Goal: Task Accomplishment & Management: Use online tool/utility

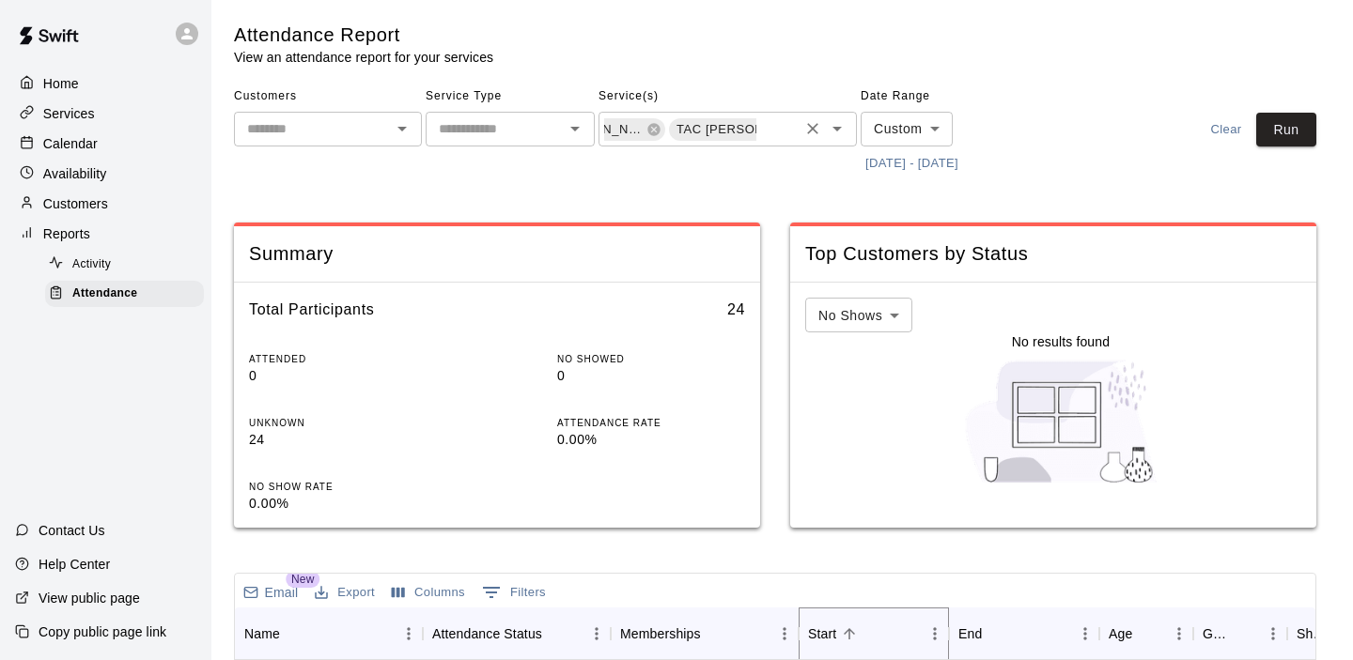
click at [799, 130] on icon at bounding box center [805, 129] width 12 height 12
click at [736, 129] on icon at bounding box center [742, 129] width 12 height 12
click at [1280, 122] on button "Run" at bounding box center [1286, 130] width 60 height 35
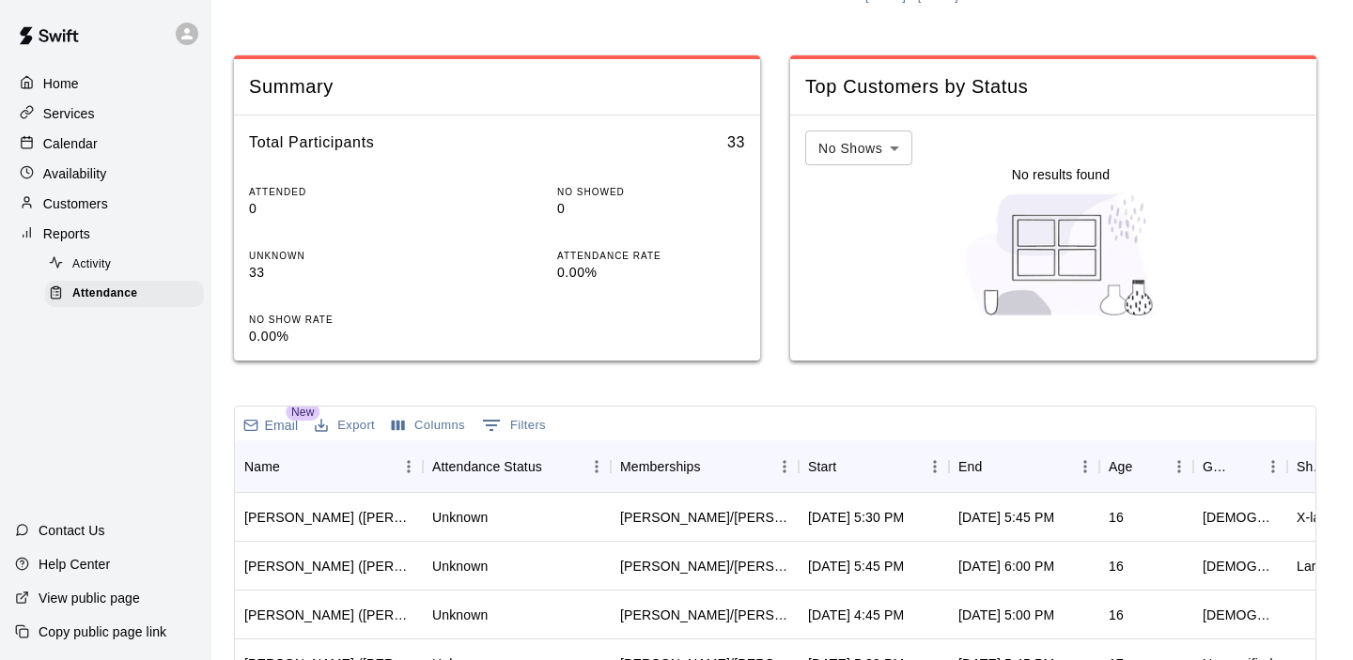
scroll to position [203, 0]
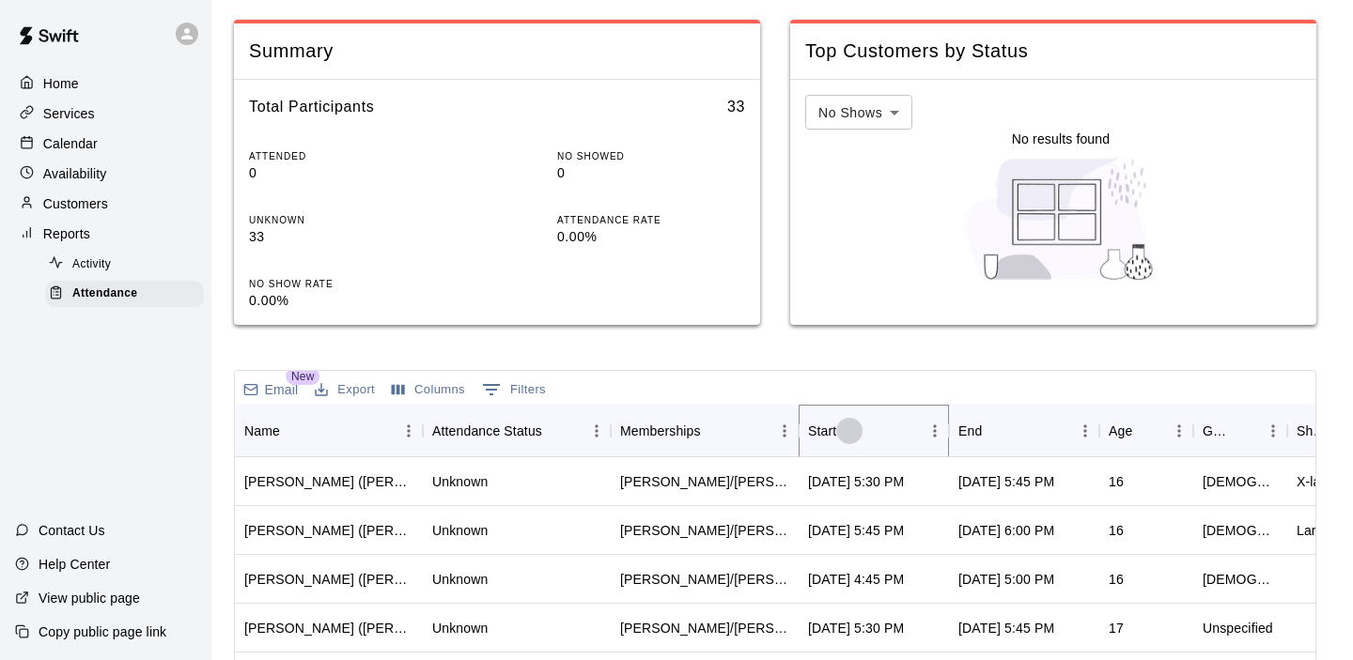
click at [859, 440] on button "Sort" at bounding box center [849, 431] width 26 height 26
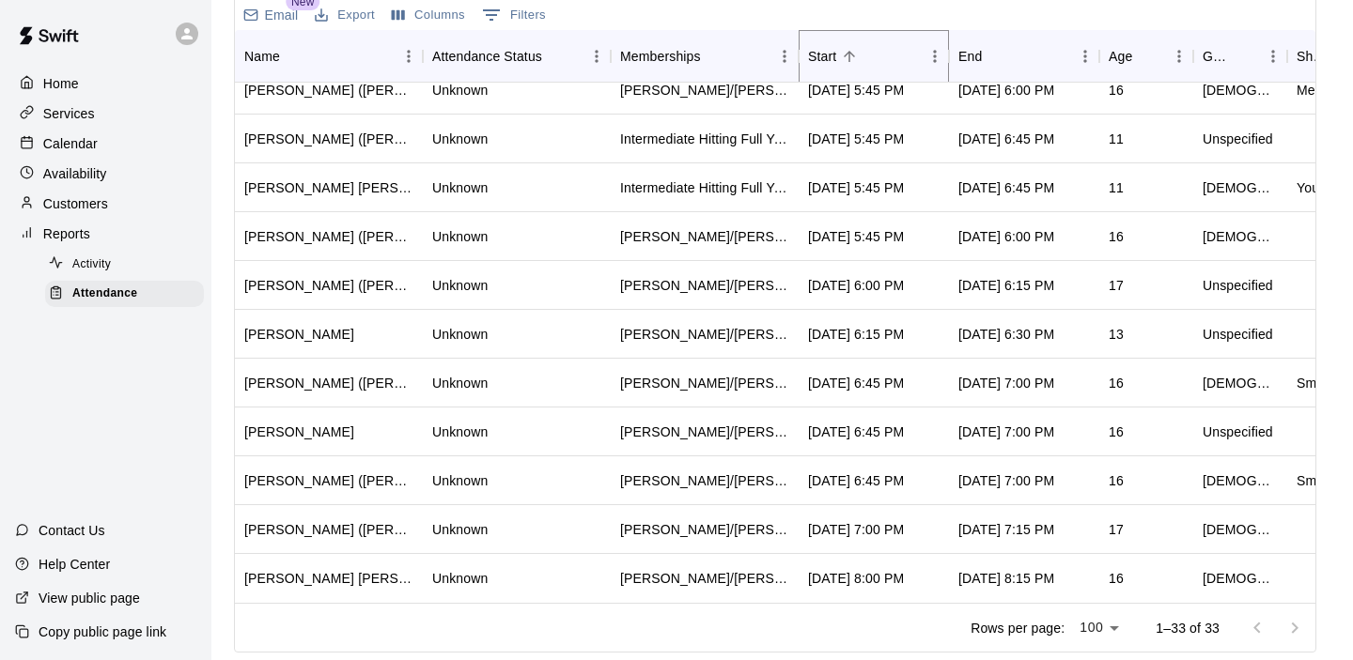
scroll to position [0, 0]
click at [605, 286] on div "Unknown" at bounding box center [517, 285] width 188 height 49
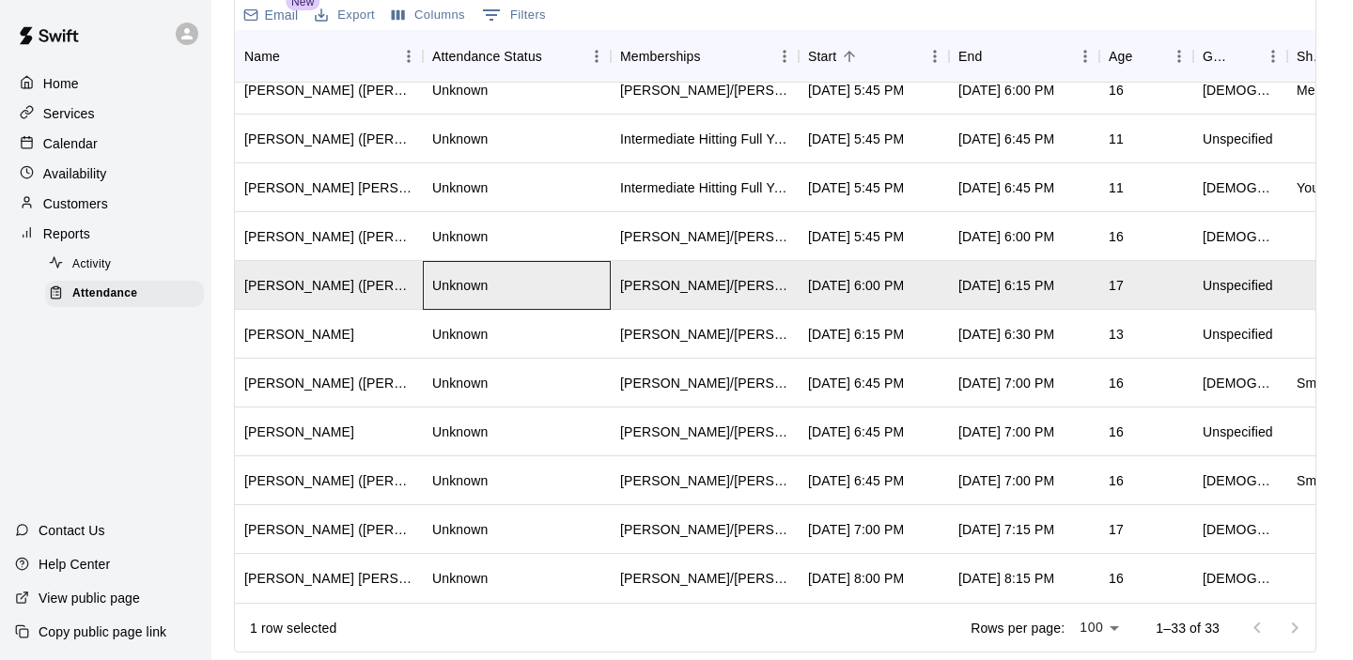
click at [605, 287] on div "Unknown" at bounding box center [517, 285] width 188 height 49
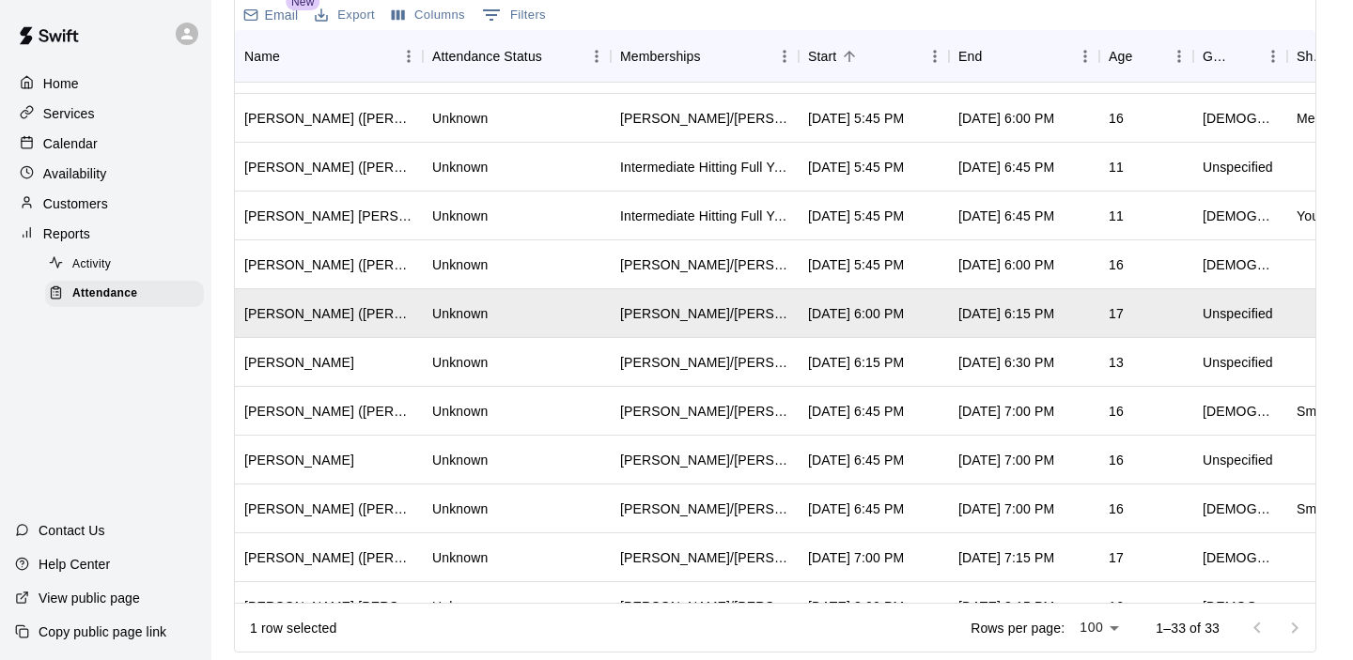
scroll to position [1092, 0]
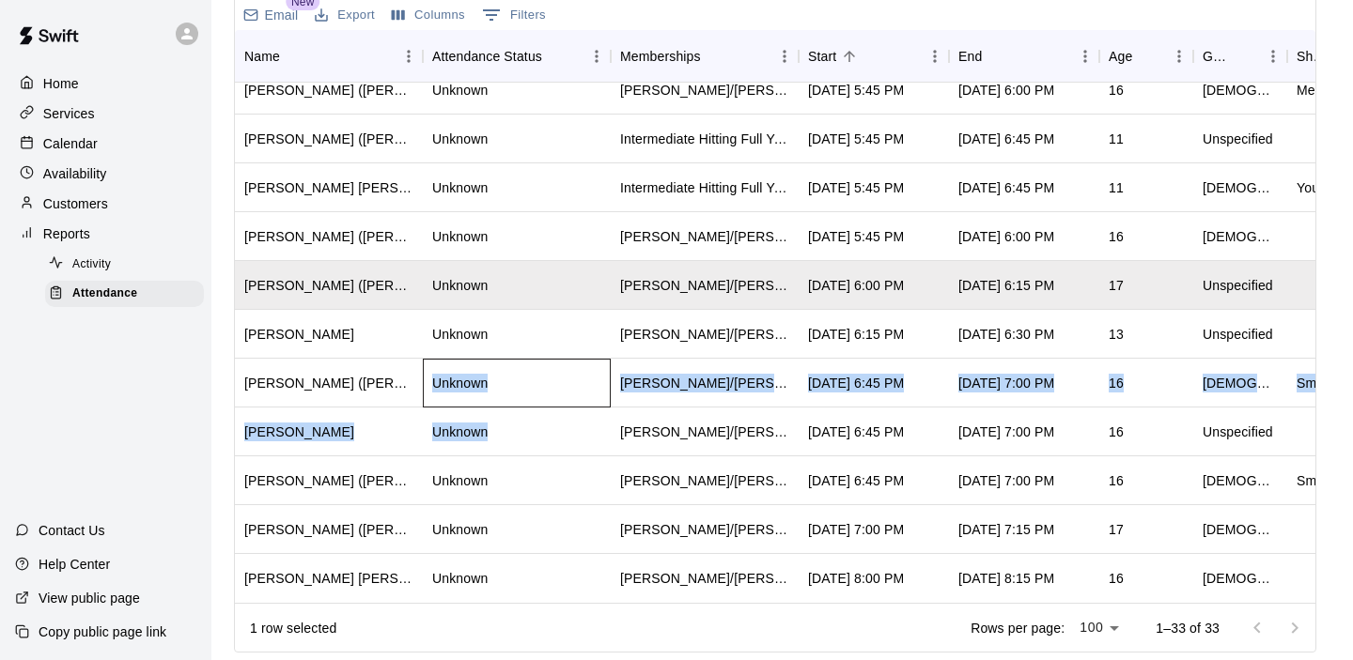
drag, startPoint x: 550, startPoint y: 366, endPoint x: 589, endPoint y: 424, distance: 69.0
click at [589, 424] on div "Jose Melendez Unknown Todd/Brad - 6 Month Membership - 2x per week Oct 9, 2025,…" at bounding box center [1113, 285] width 1757 height 635
click at [545, 378] on div "Unknown" at bounding box center [517, 383] width 188 height 49
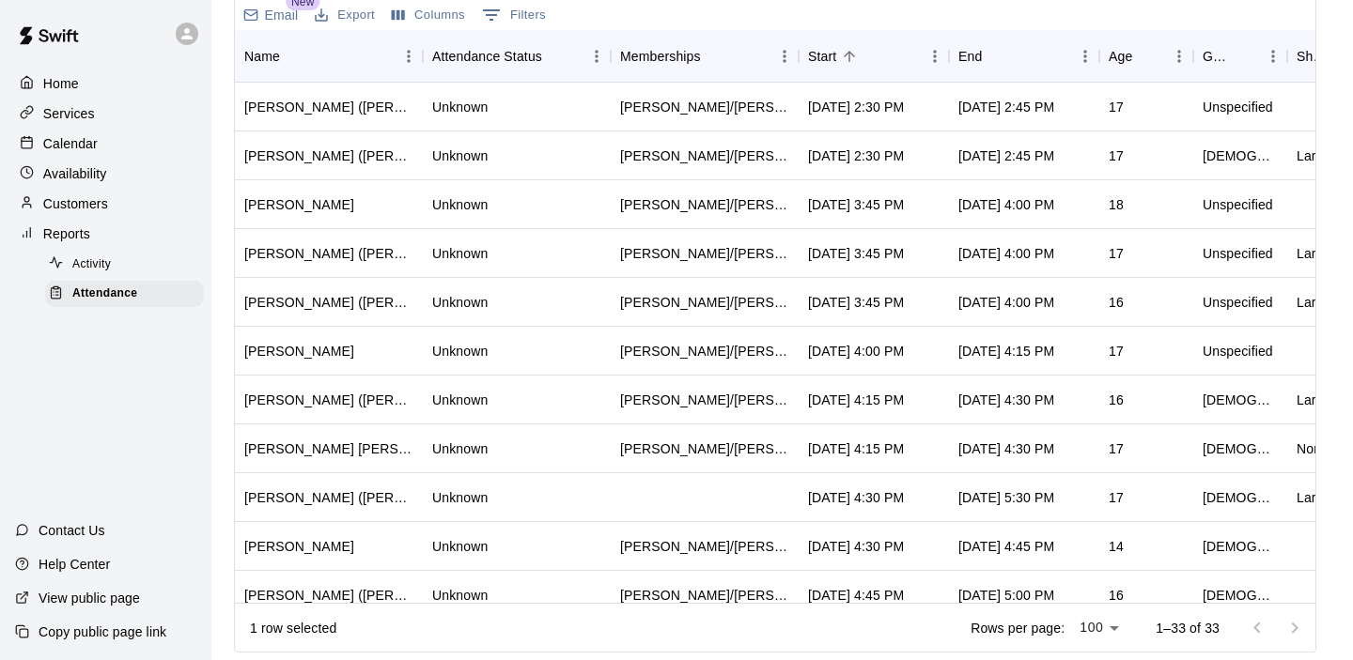
scroll to position [0, 0]
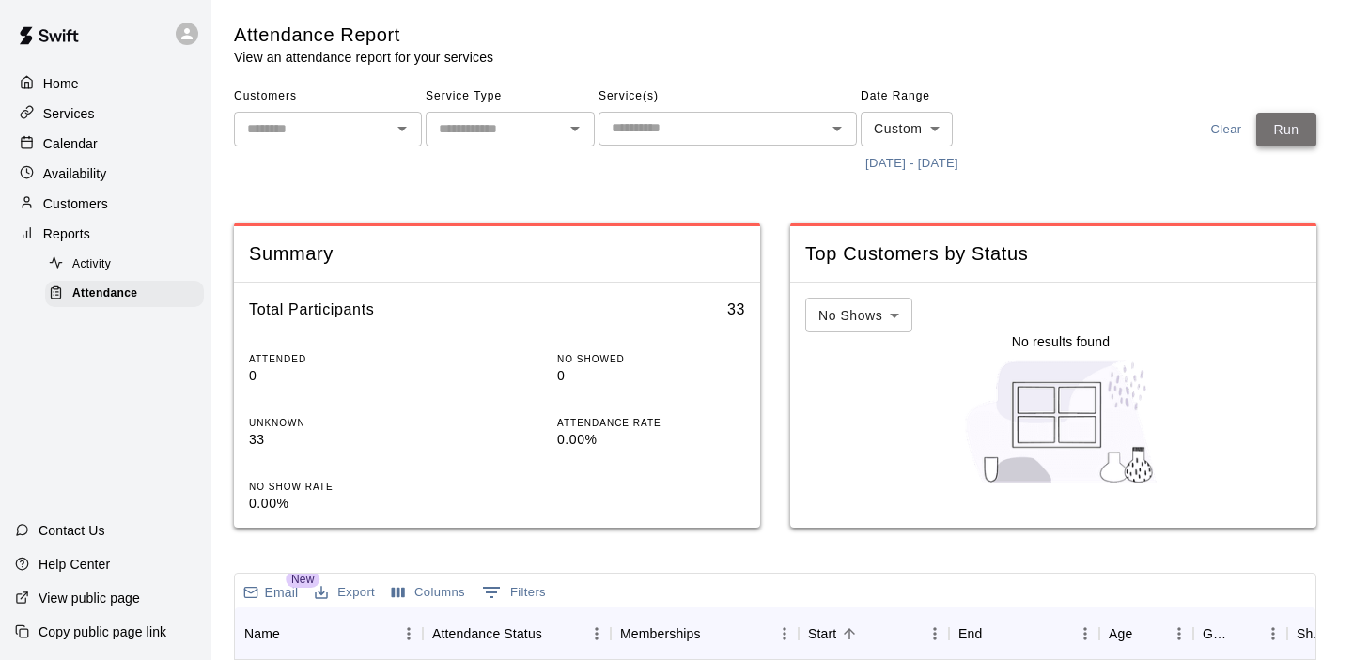
click at [1271, 140] on button "Run" at bounding box center [1286, 130] width 60 height 35
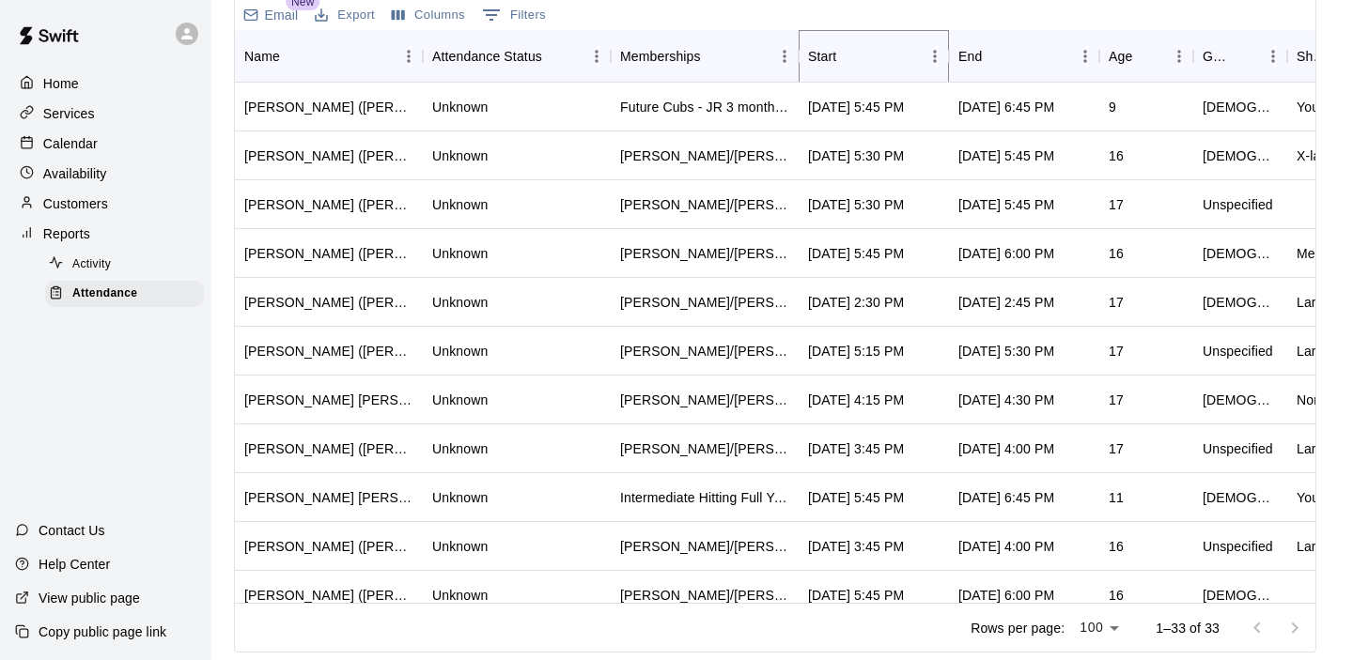
click at [844, 63] on icon "Sort" at bounding box center [849, 56] width 17 height 17
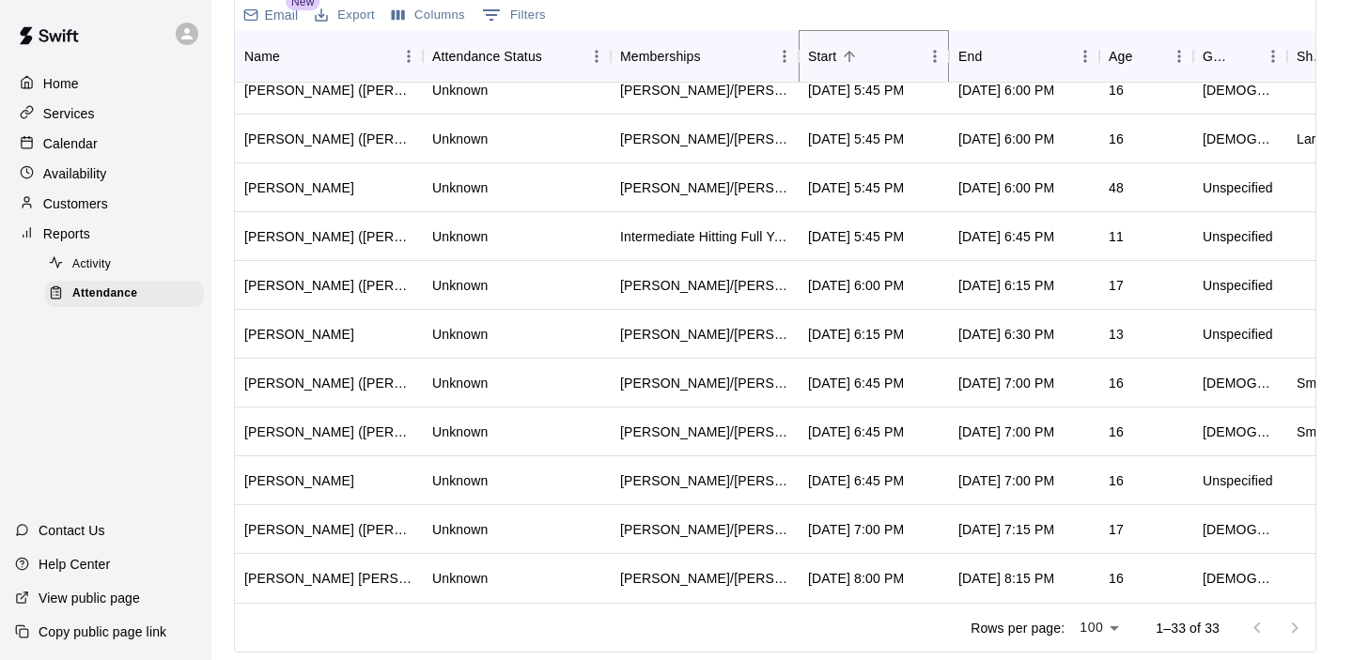
scroll to position [0, 0]
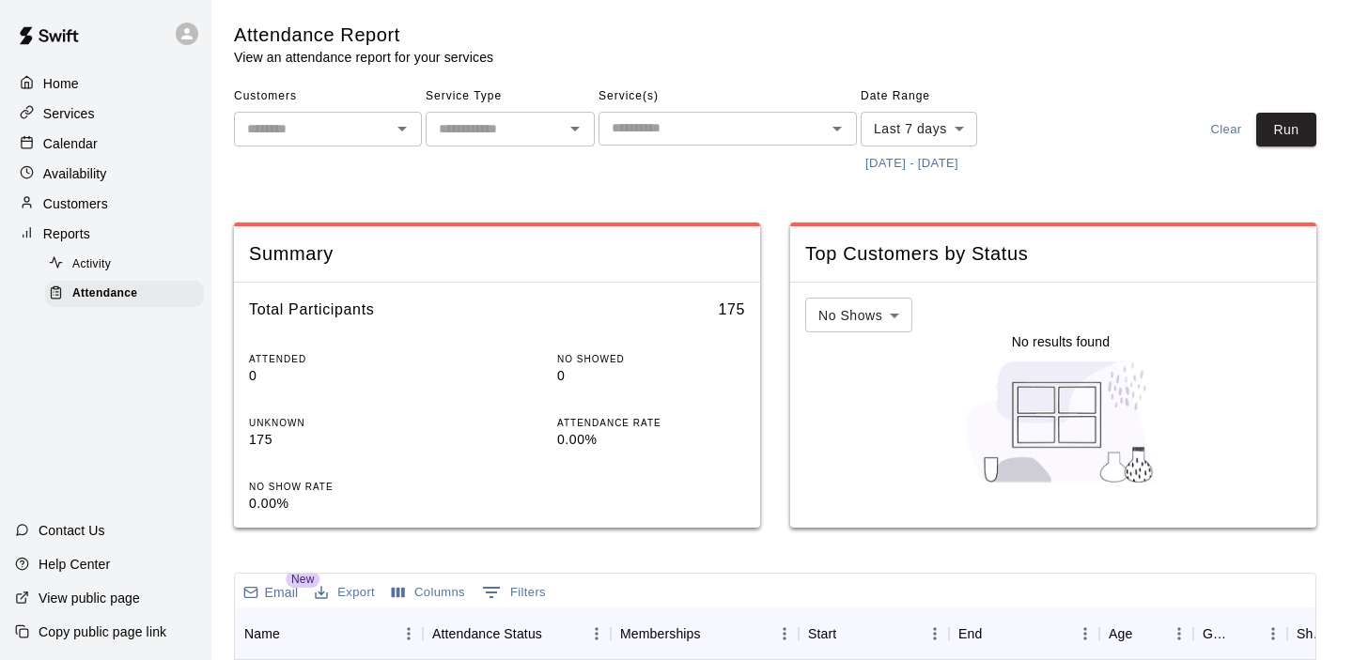
click at [935, 169] on button "[DATE] - [DATE]" at bounding box center [911, 163] width 102 height 29
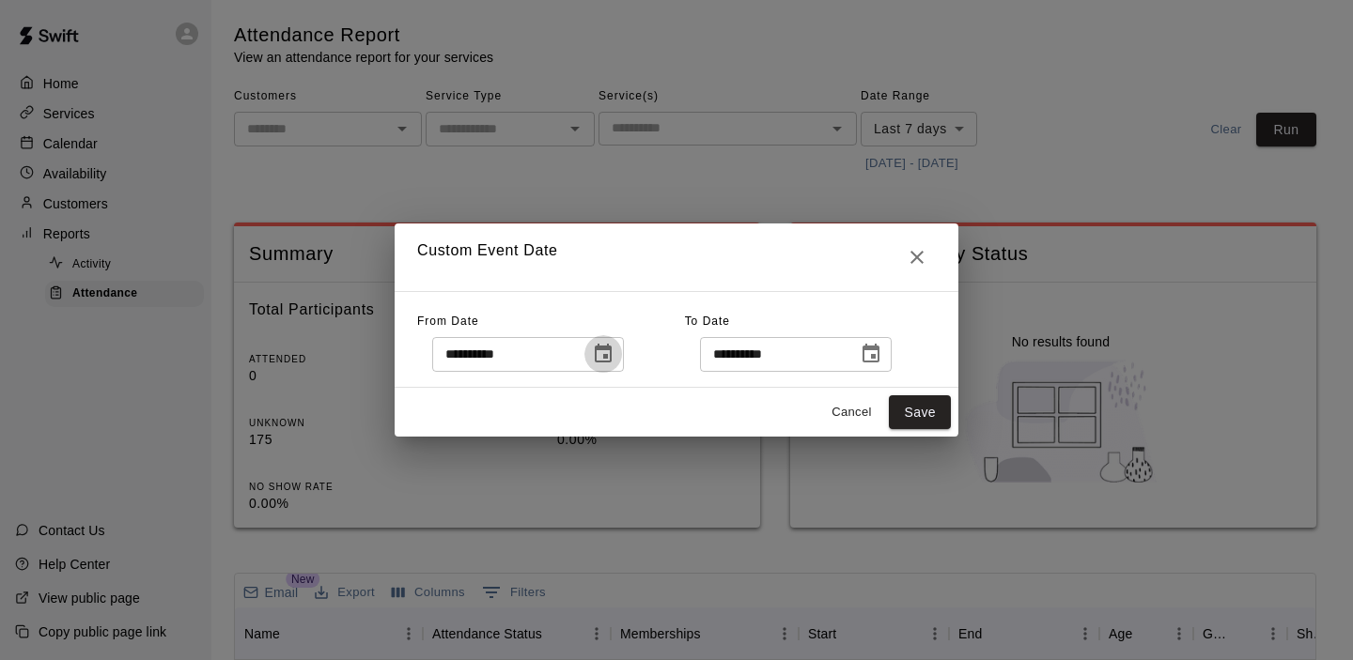
click at [612, 350] on icon "Choose date, selected date is Oct 2, 2025" at bounding box center [603, 353] width 17 height 19
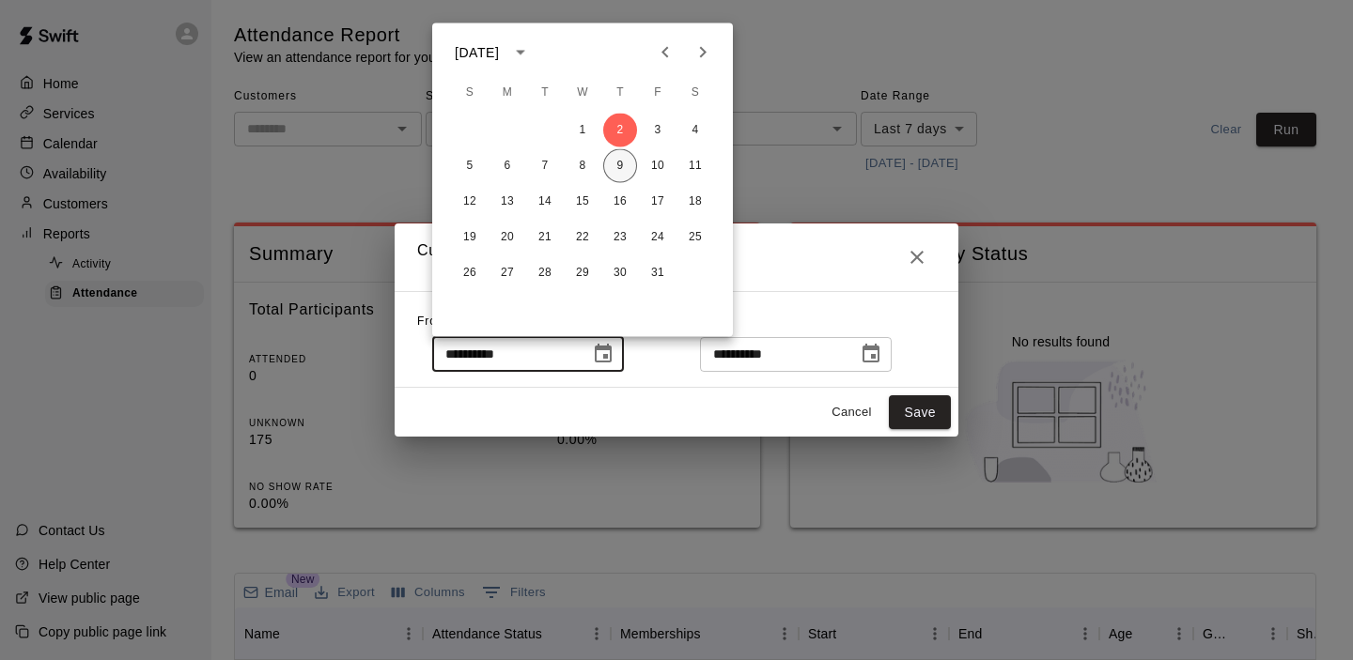
click at [618, 161] on button "9" at bounding box center [620, 166] width 34 height 34
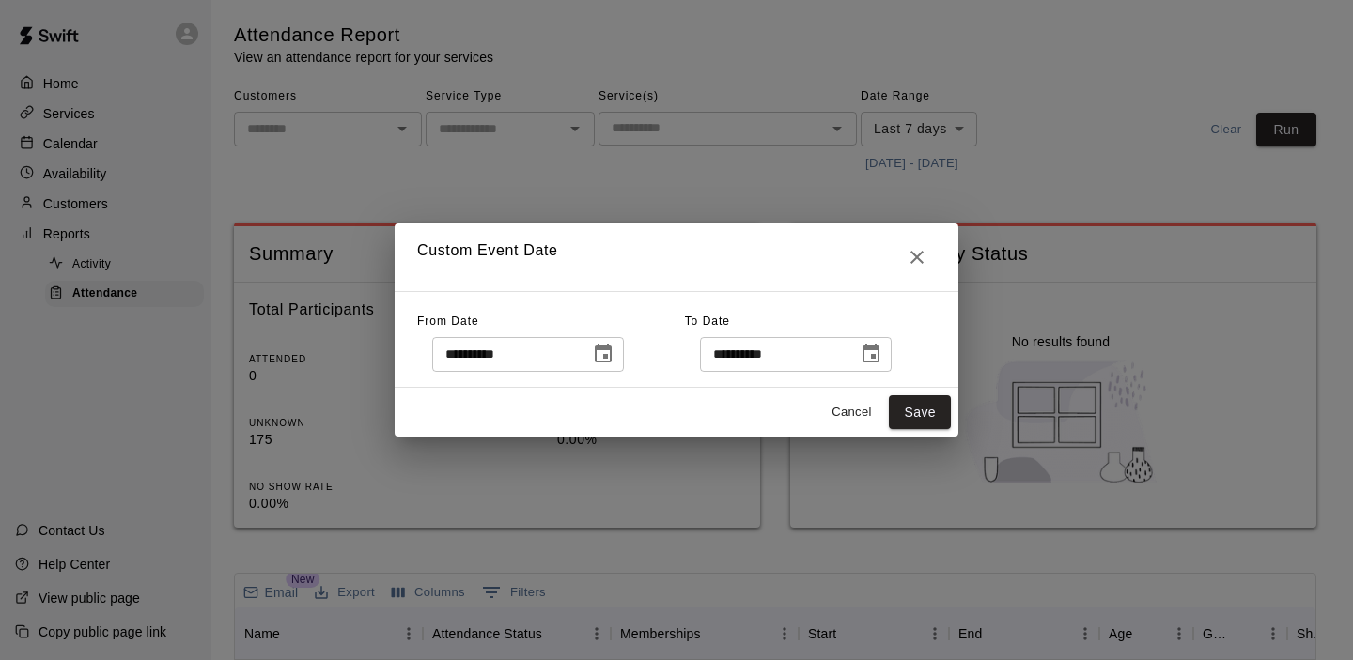
type input "**********"
click at [923, 397] on button "Save" at bounding box center [920, 412] width 62 height 35
type input "******"
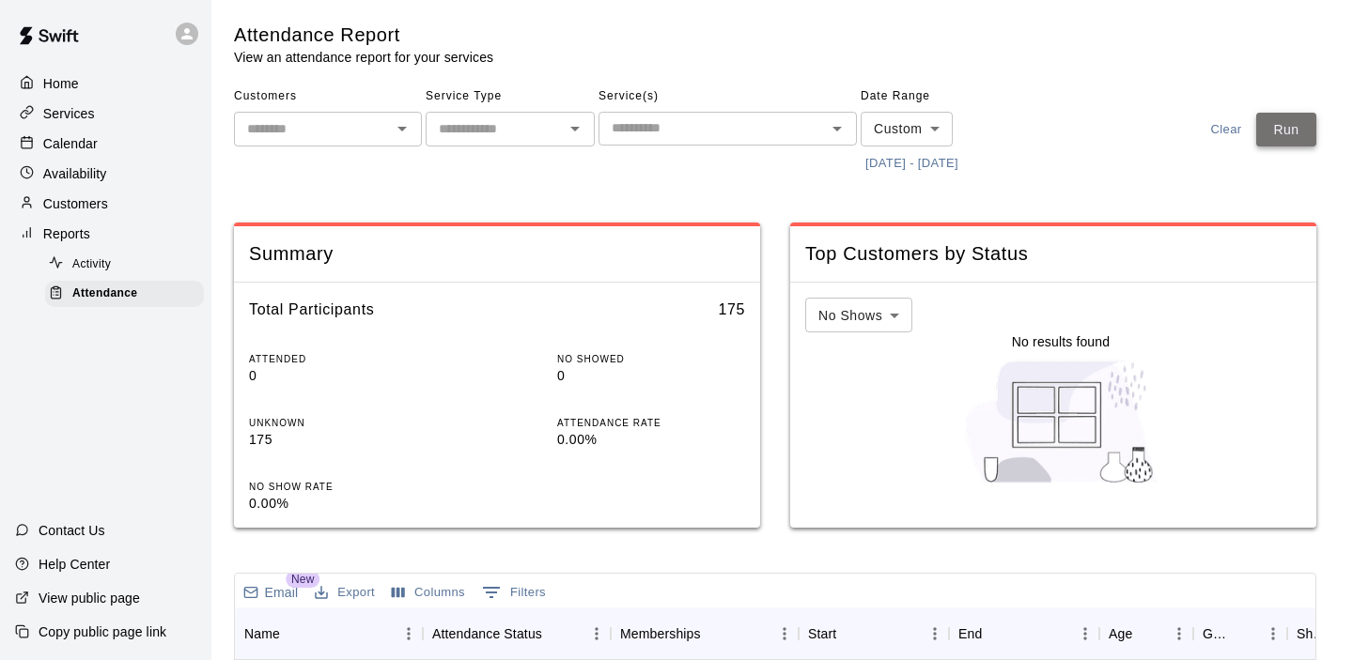
click at [1284, 115] on button "Run" at bounding box center [1286, 130] width 60 height 35
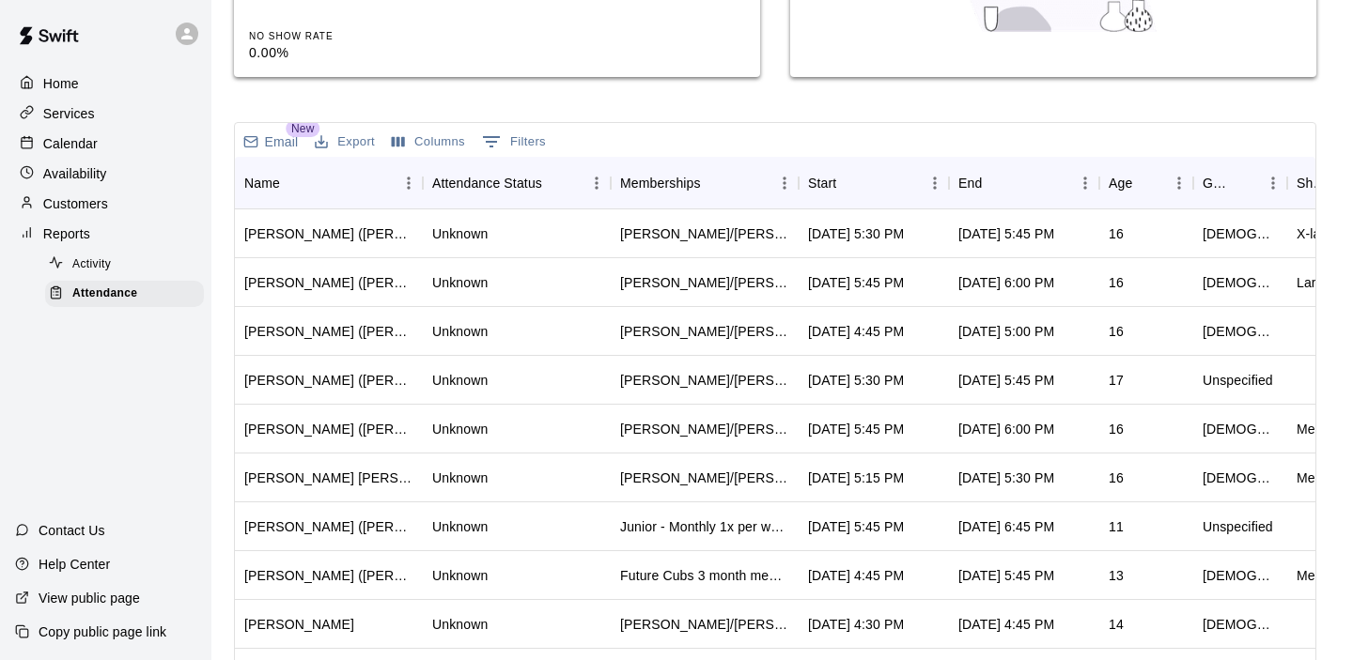
scroll to position [503, 0]
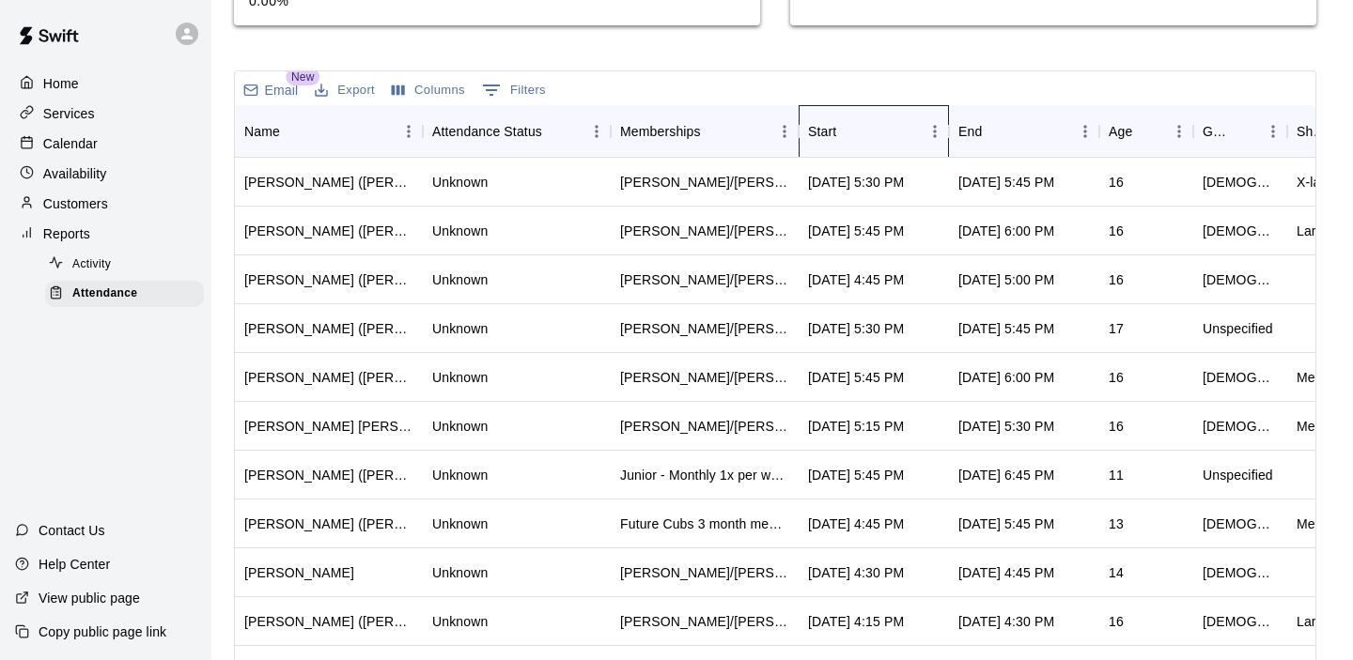
click at [867, 149] on div "Start" at bounding box center [864, 131] width 113 height 53
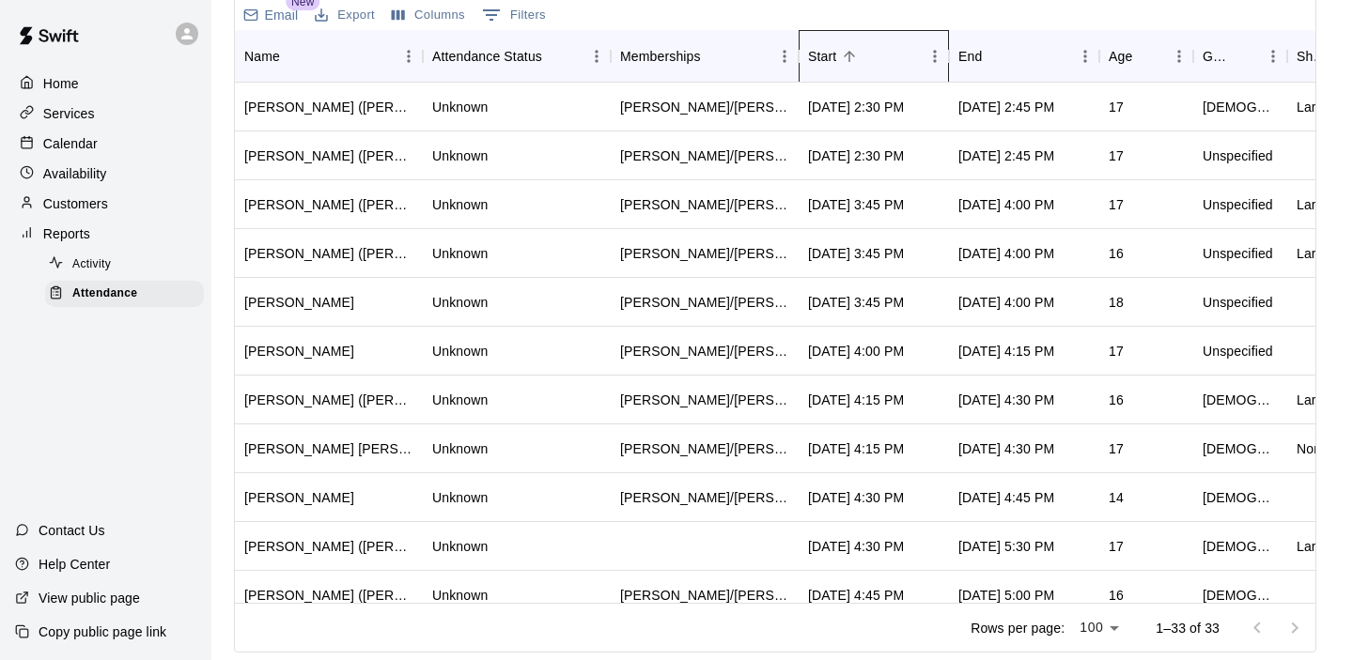
scroll to position [1092, 0]
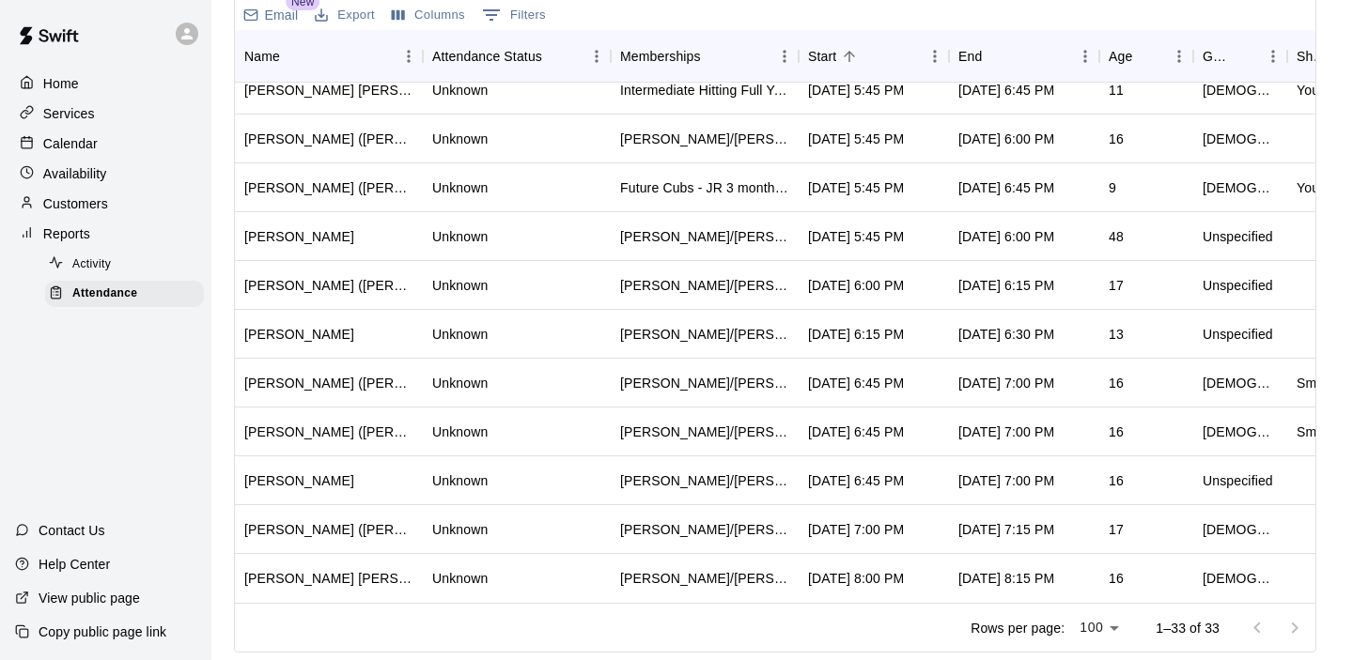
click at [112, 151] on div "Calendar" at bounding box center [105, 144] width 181 height 28
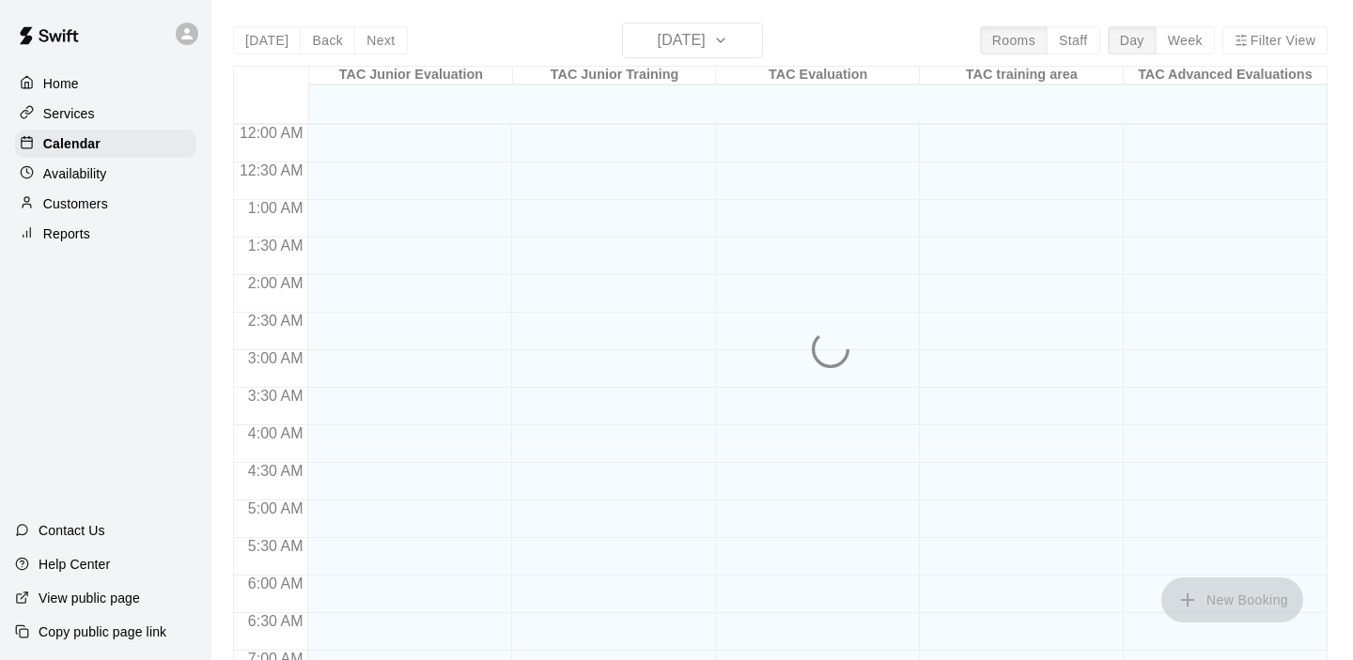
scroll to position [1191, 0]
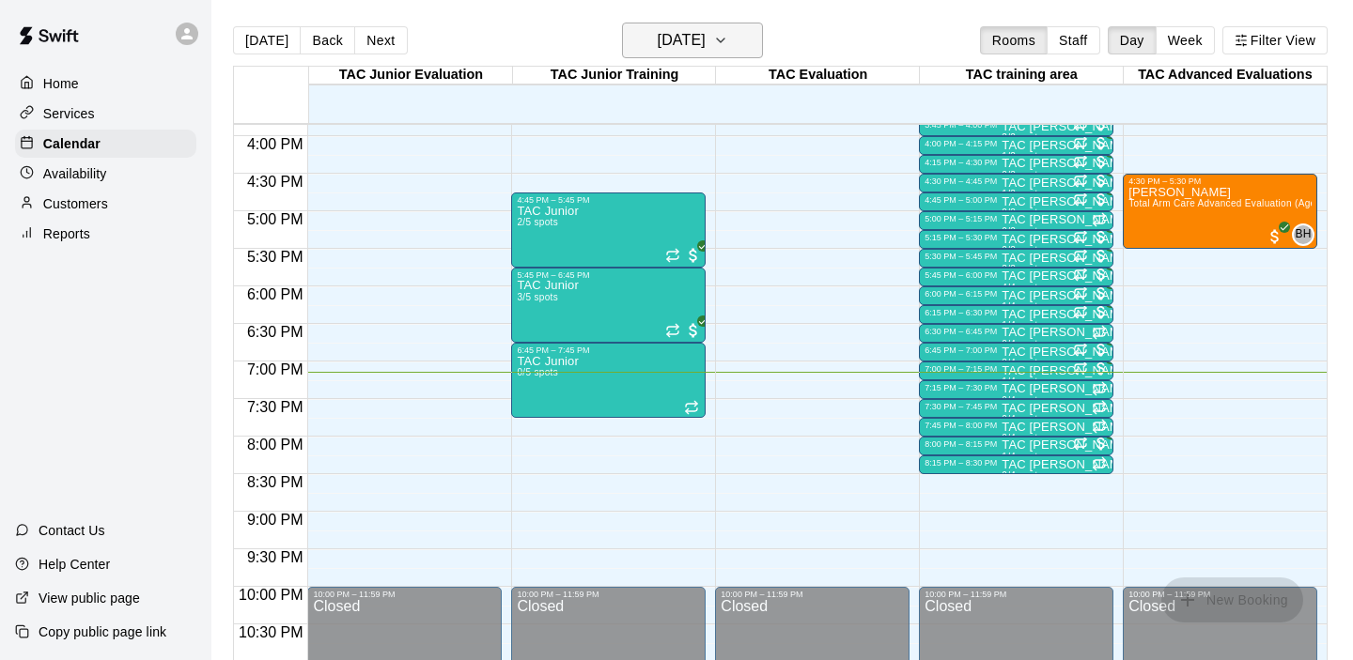
click at [705, 51] on h6 "[DATE]" at bounding box center [682, 40] width 48 height 26
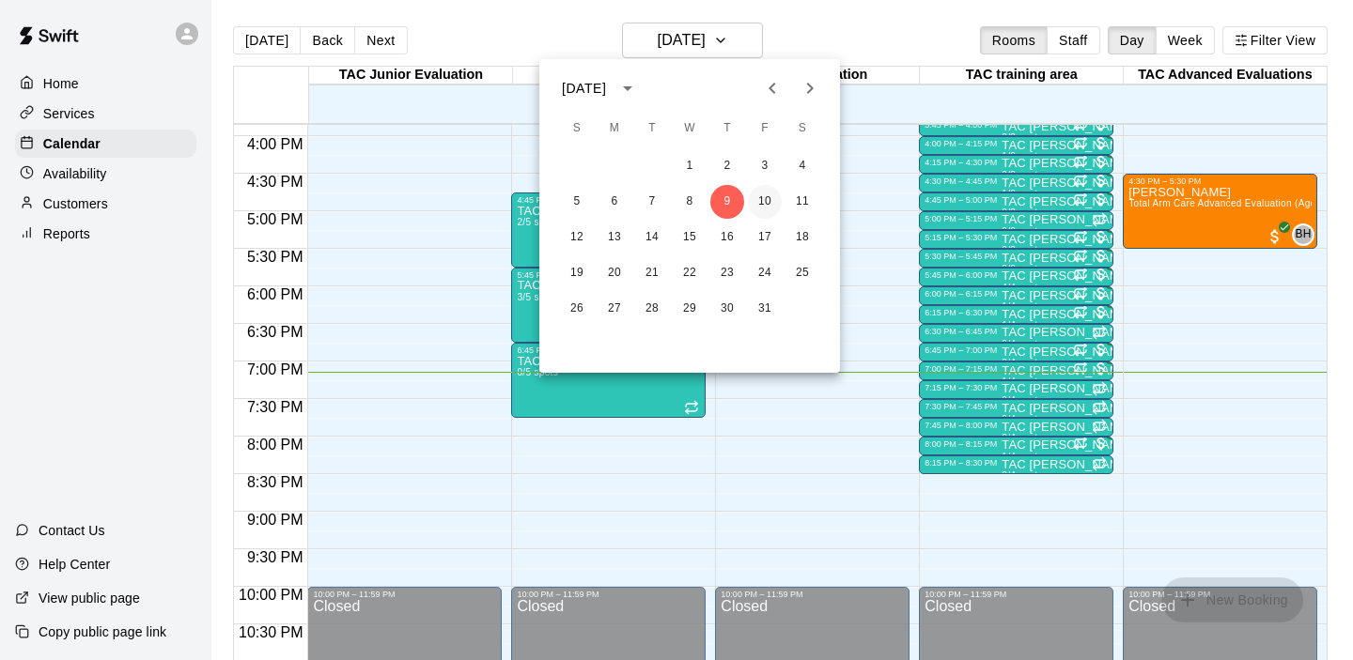
click at [764, 200] on button "10" at bounding box center [765, 202] width 34 height 34
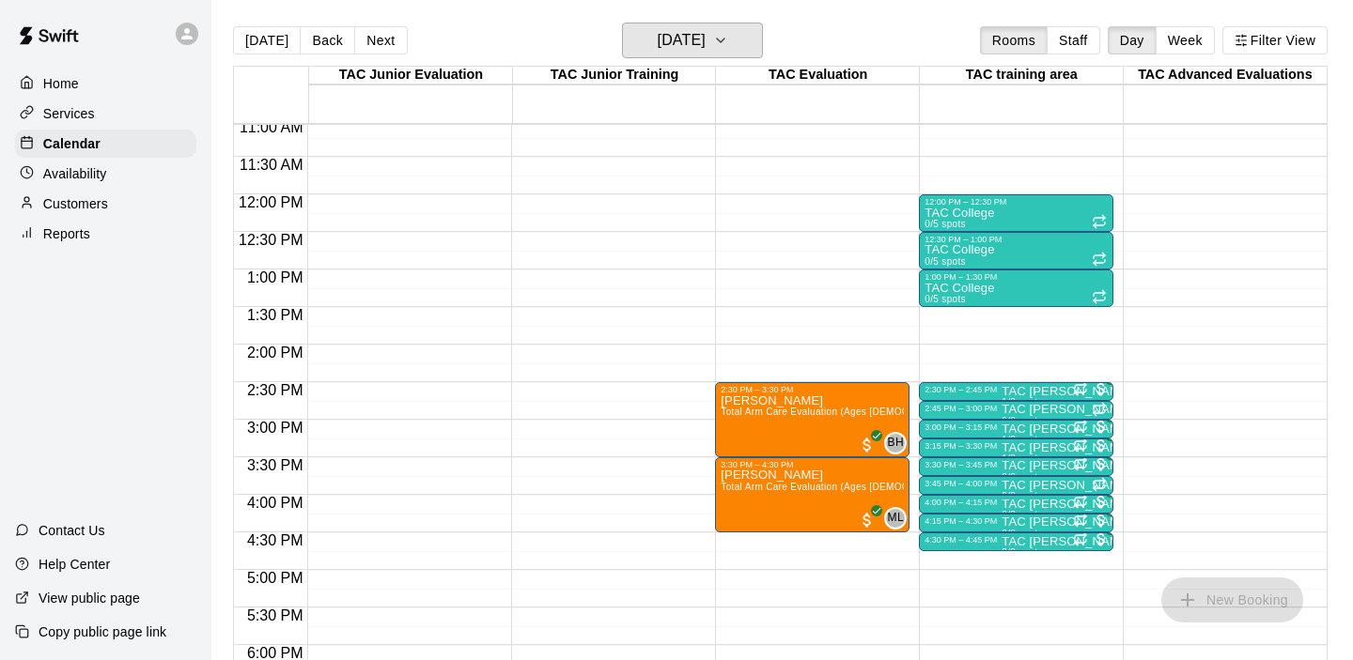
scroll to position [836, 0]
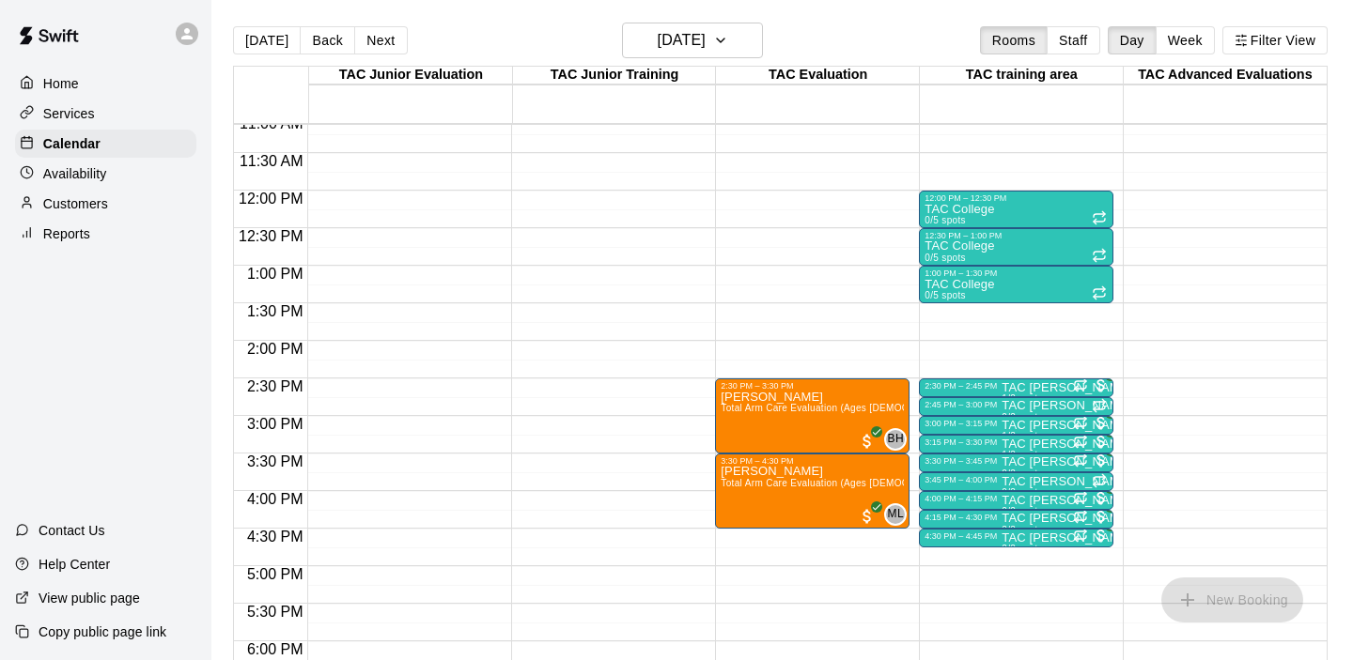
click at [63, 226] on p "Reports" at bounding box center [66, 234] width 47 height 19
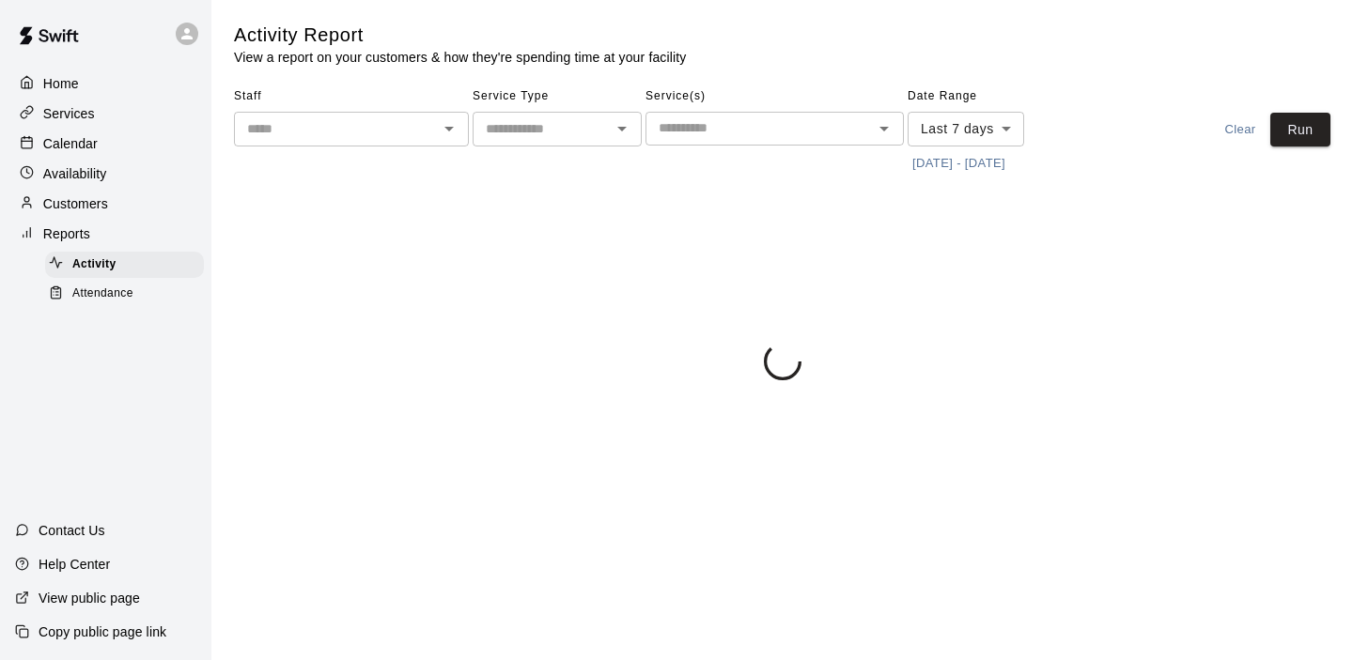
click at [931, 149] on button "[DATE] - [DATE]" at bounding box center [958, 163] width 102 height 29
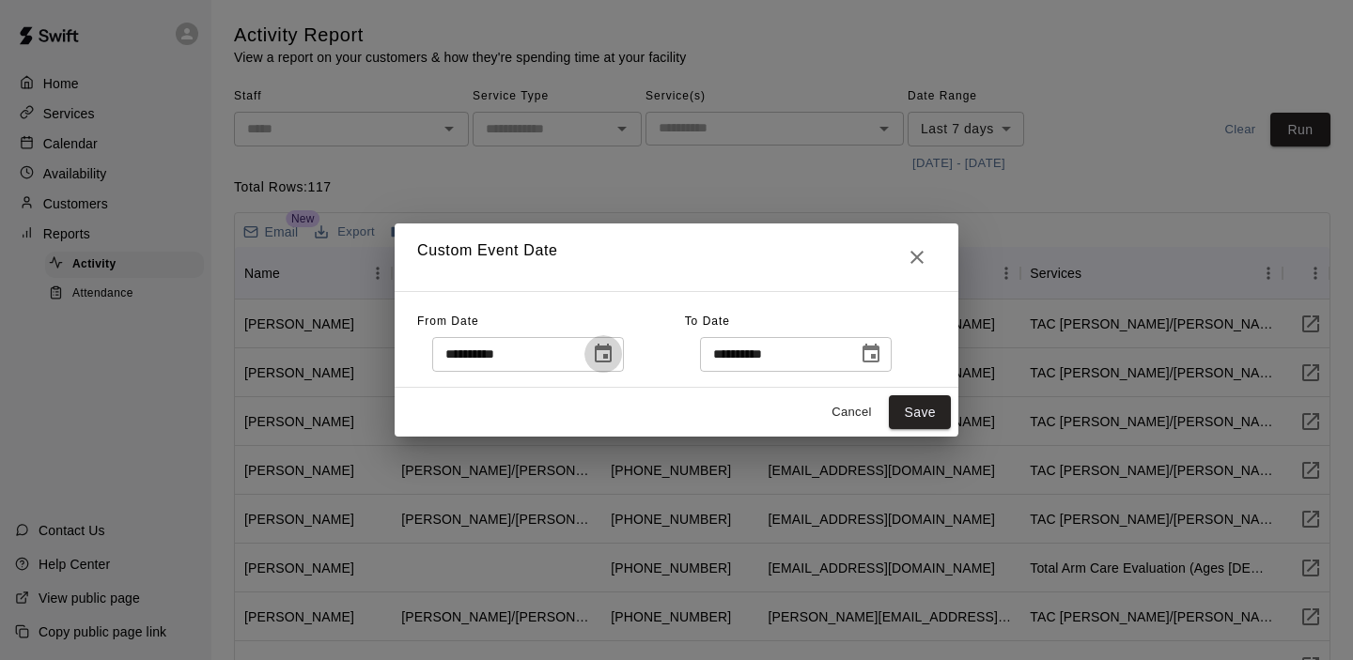
click at [603, 355] on icon "Choose date, selected date is Oct 2, 2025" at bounding box center [603, 354] width 23 height 23
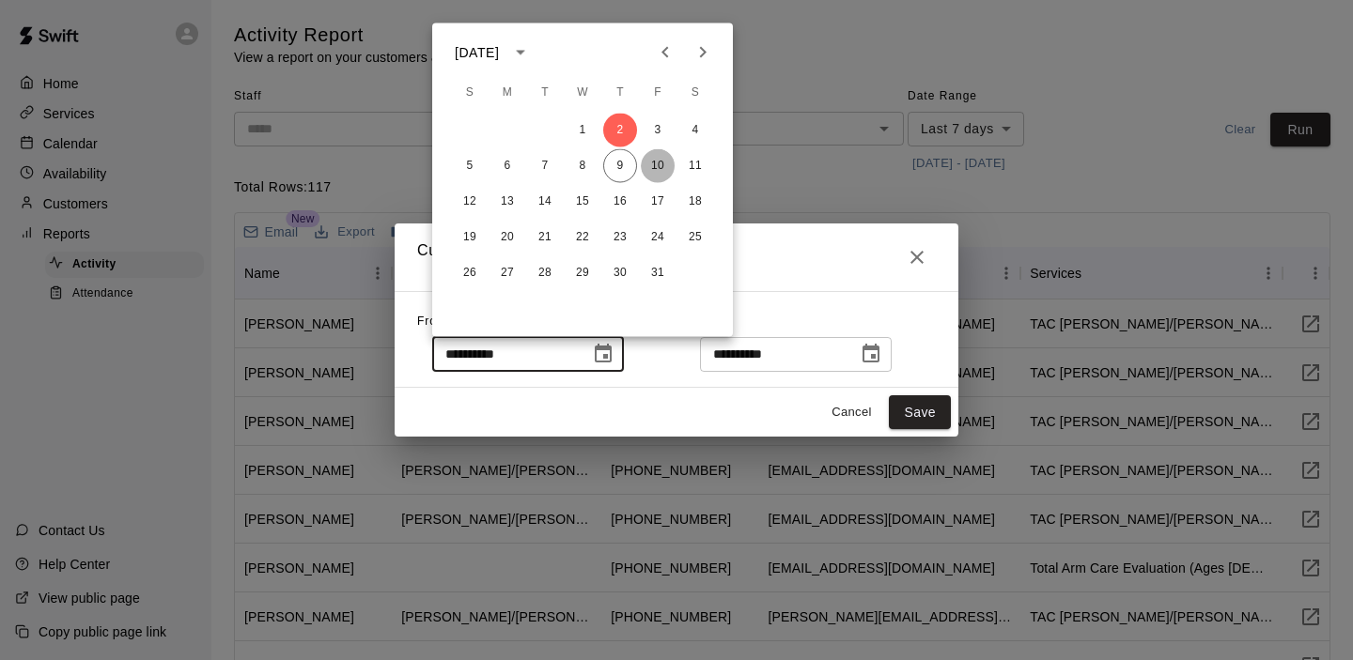
click at [657, 173] on button "10" at bounding box center [658, 166] width 34 height 34
type input "**********"
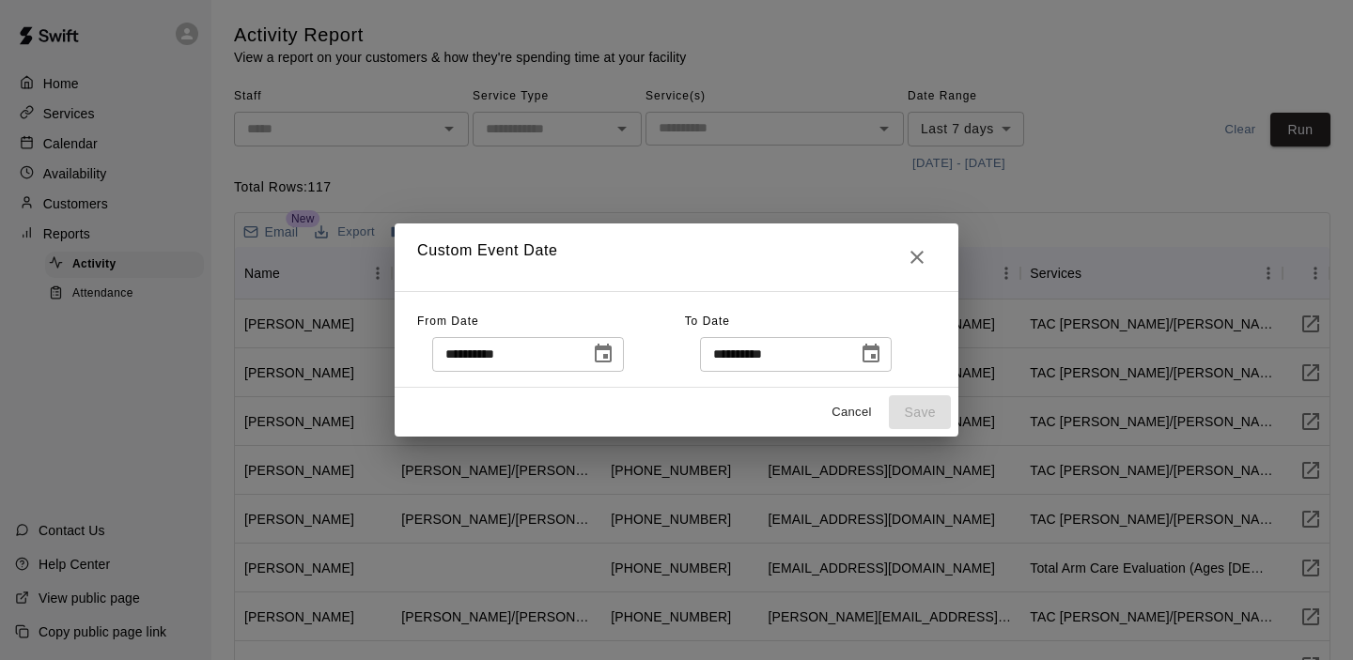
click at [872, 358] on icon "Choose date, selected date is Oct 9, 2025" at bounding box center [871, 354] width 23 height 23
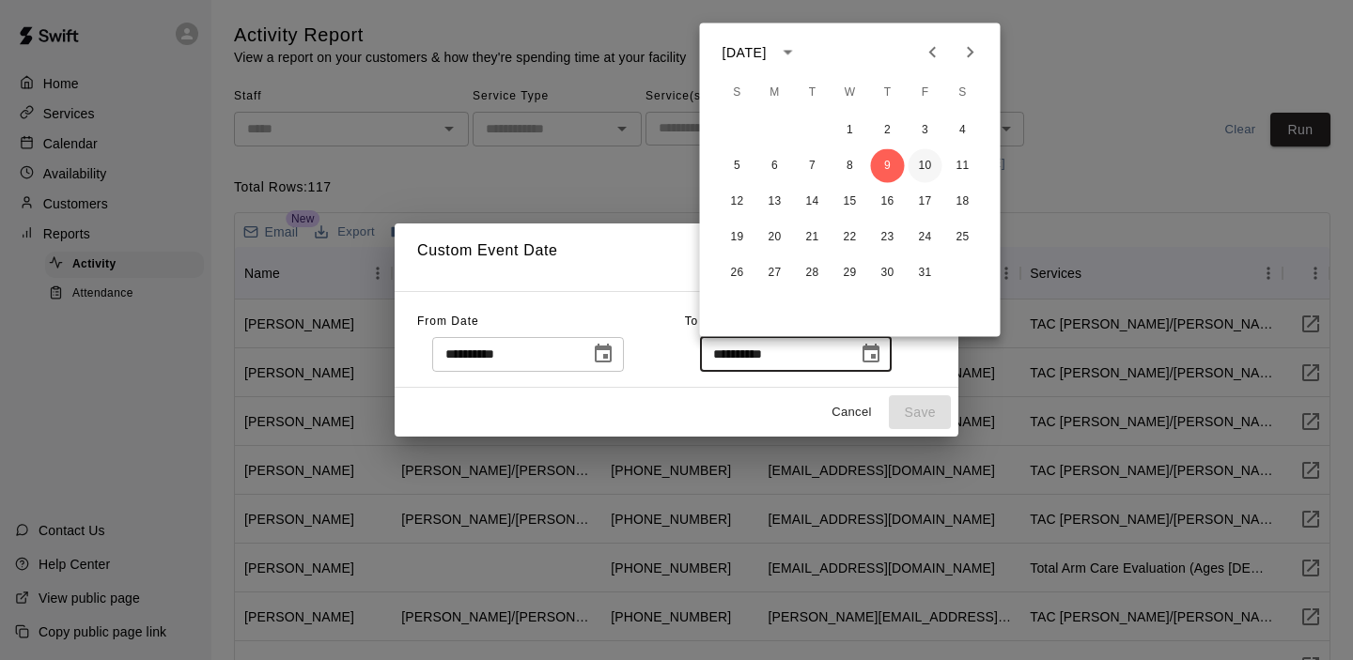
click at [925, 164] on button "10" at bounding box center [925, 166] width 34 height 34
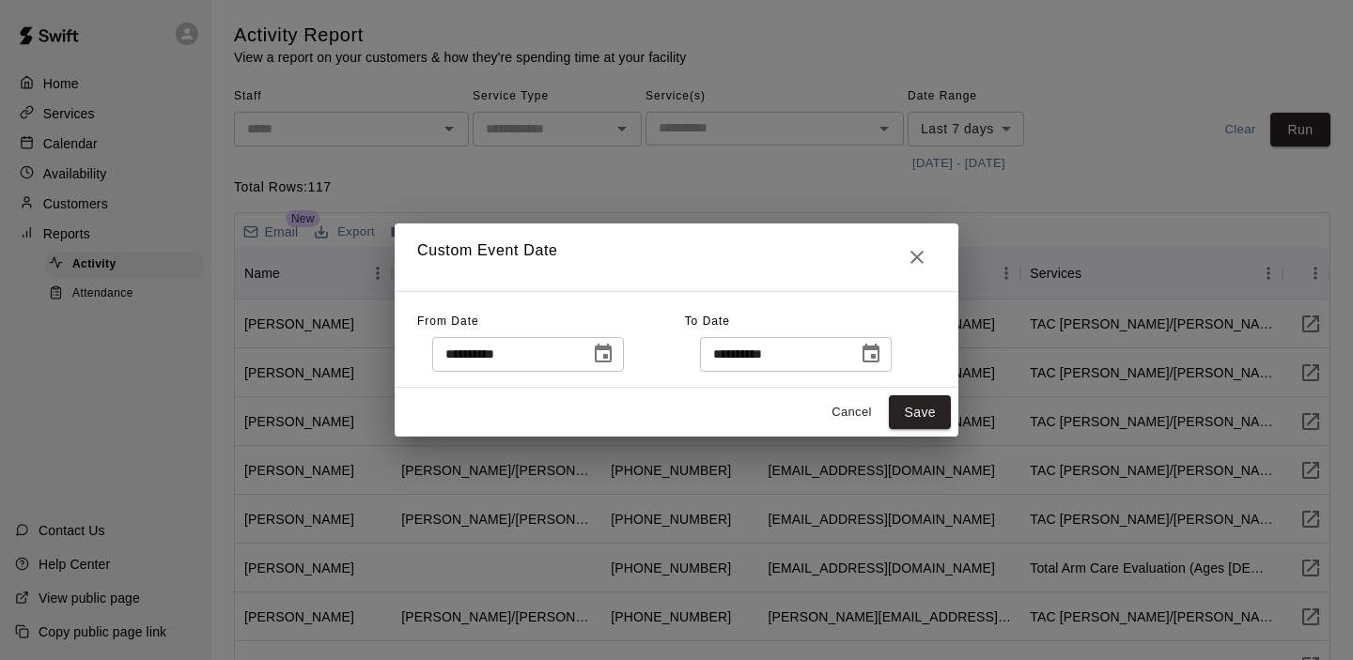
type input "**********"
click at [904, 415] on button "Save" at bounding box center [920, 412] width 62 height 35
type input "******"
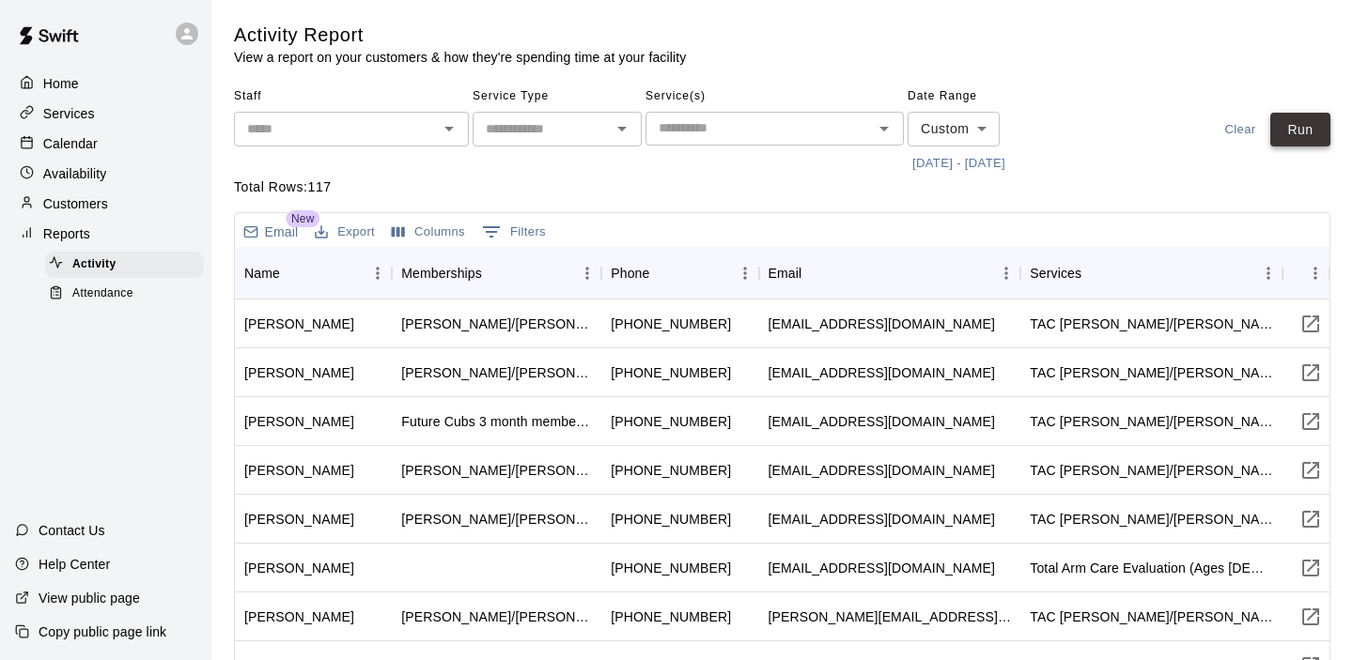
click at [1301, 134] on button "Run" at bounding box center [1300, 130] width 60 height 35
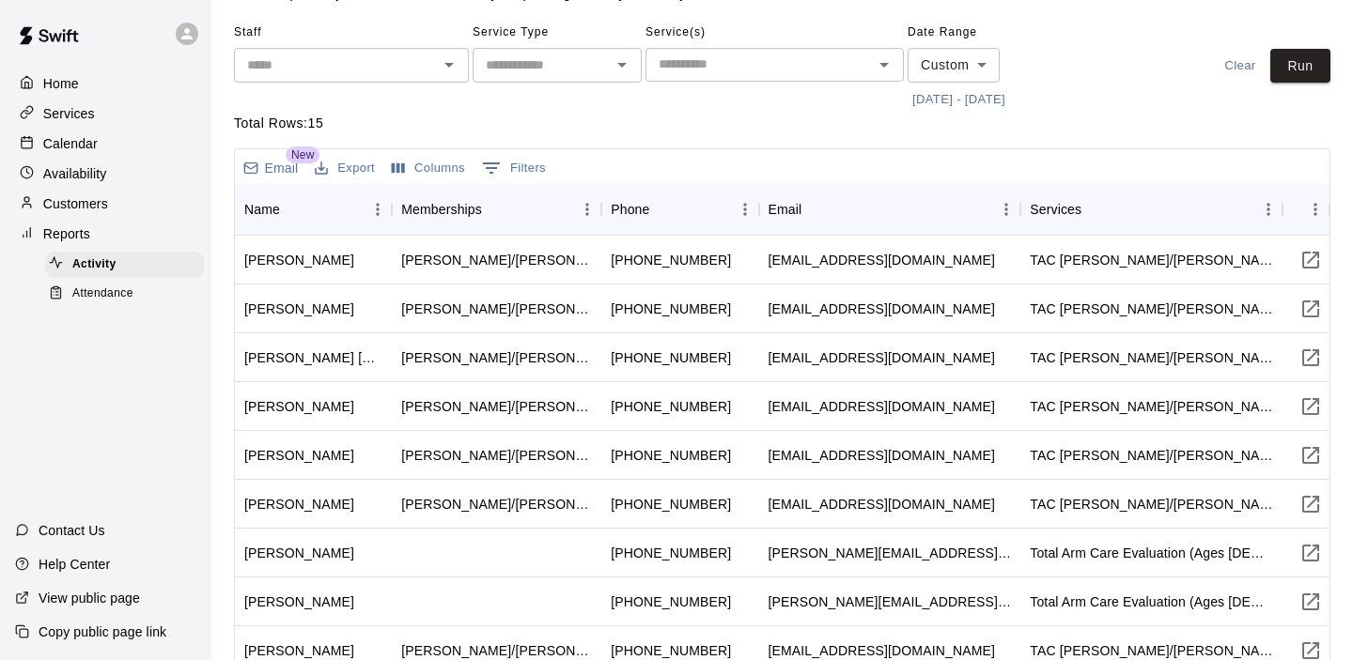
scroll to position [67, 0]
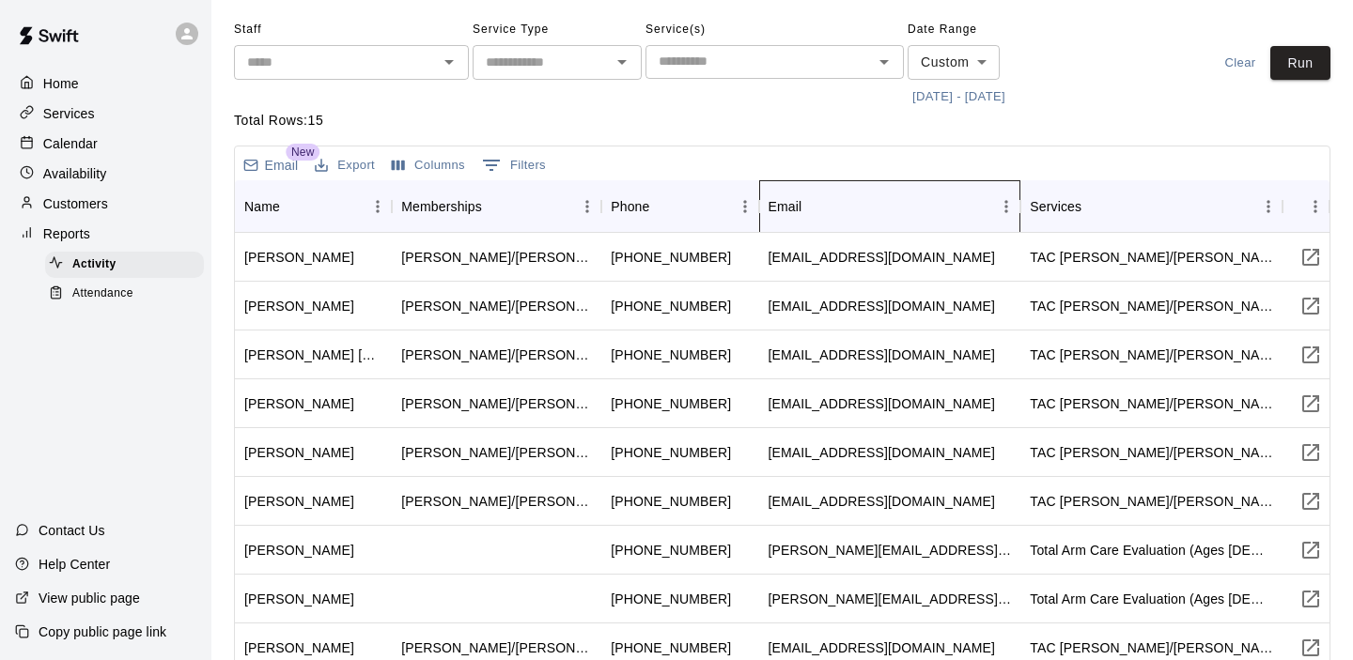
click at [916, 201] on div "Email" at bounding box center [880, 206] width 225 height 53
click at [854, 202] on div "Email" at bounding box center [880, 206] width 225 height 53
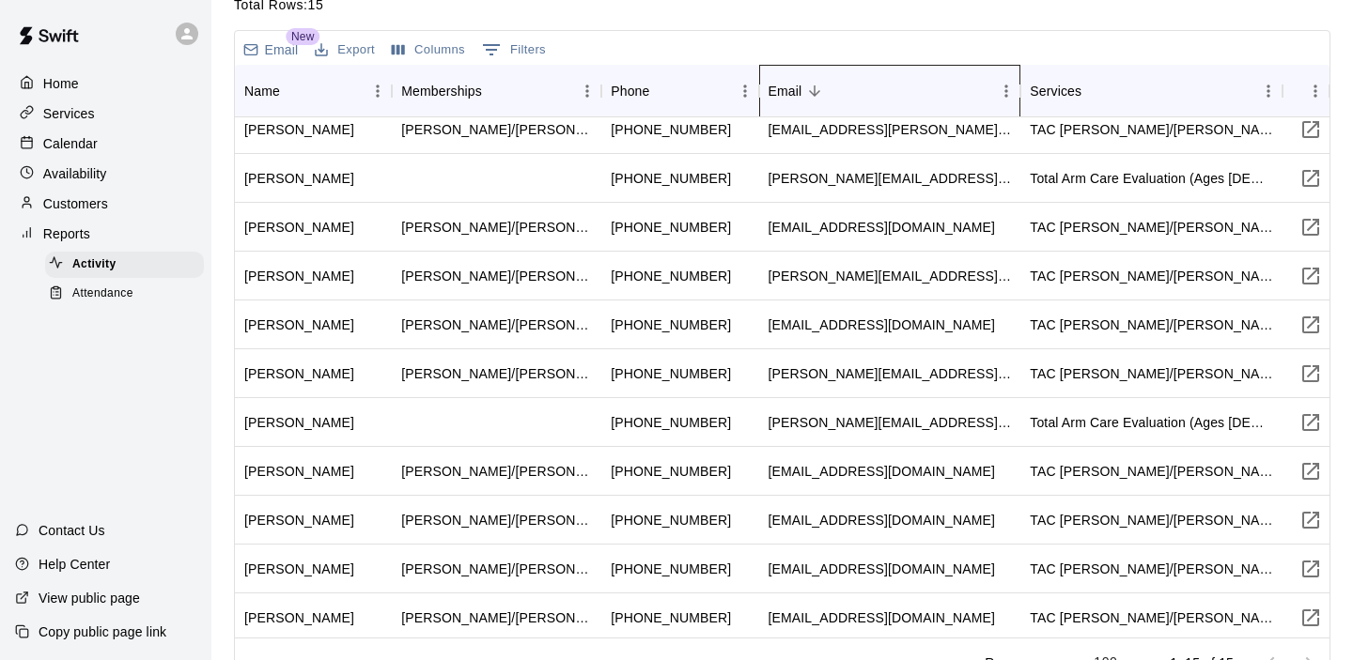
scroll to position [0, 0]
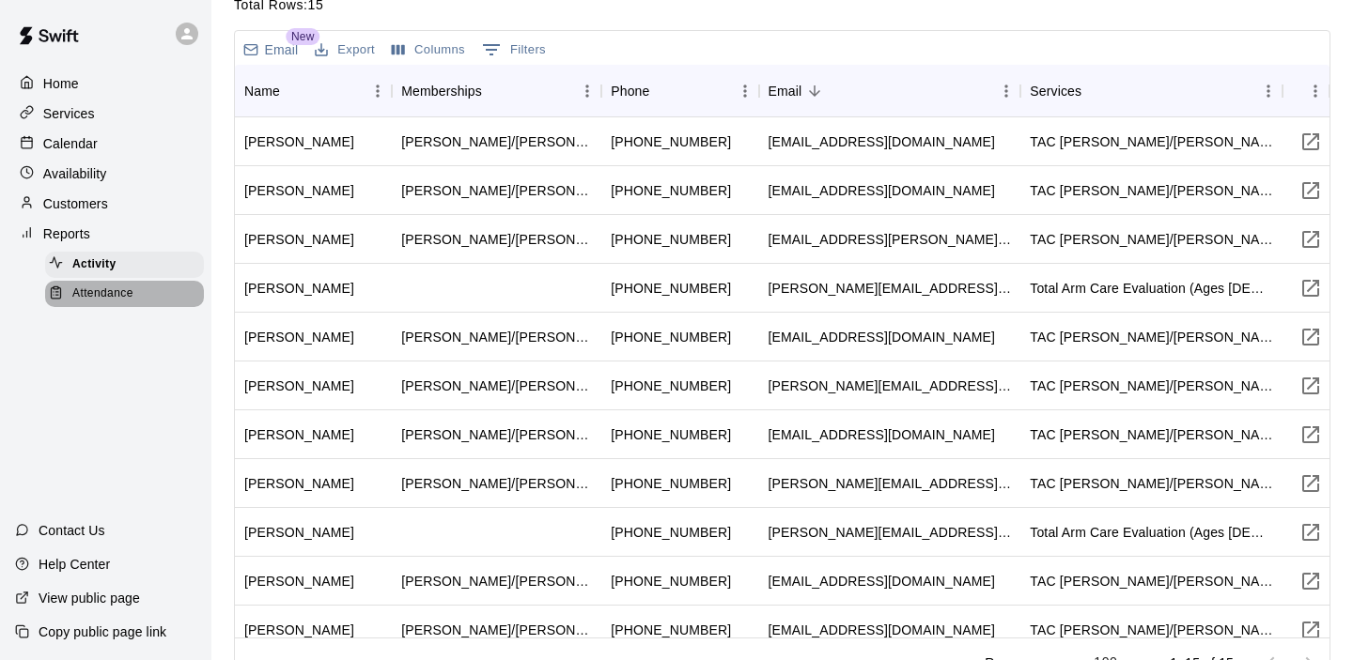
click at [143, 290] on div "Attendance" at bounding box center [124, 294] width 159 height 26
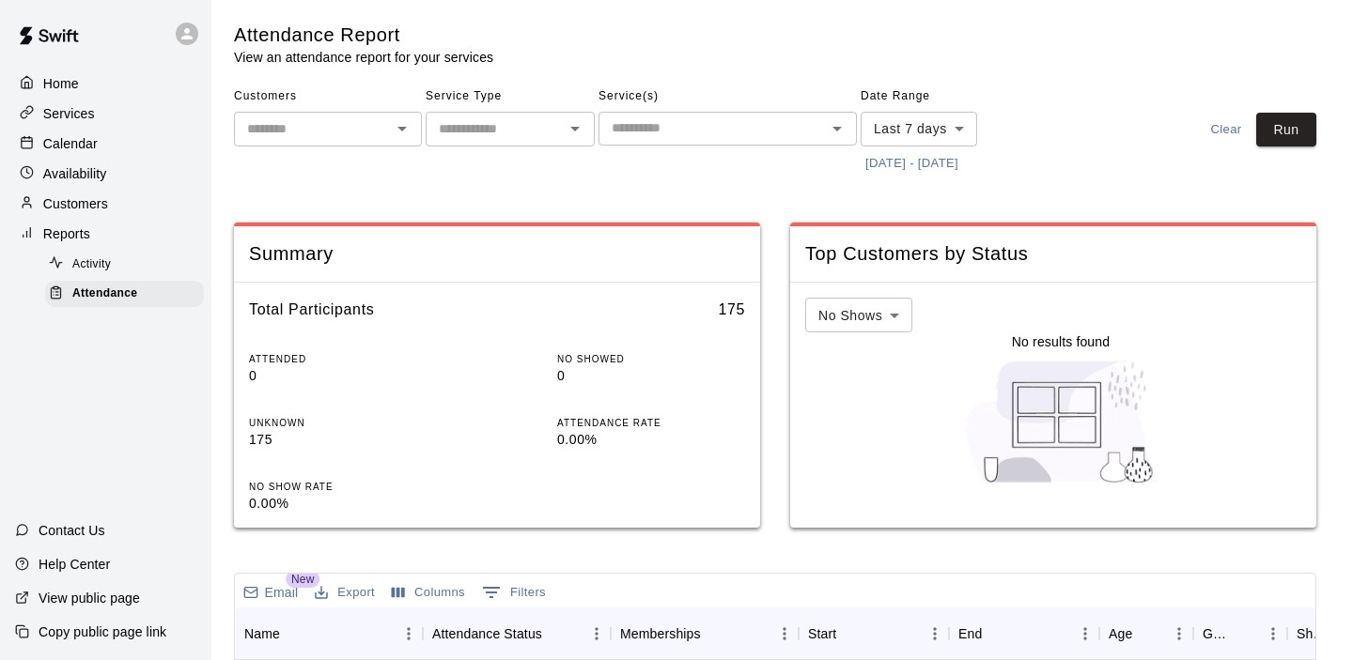
click at [904, 164] on button "[DATE] - [DATE]" at bounding box center [911, 163] width 102 height 29
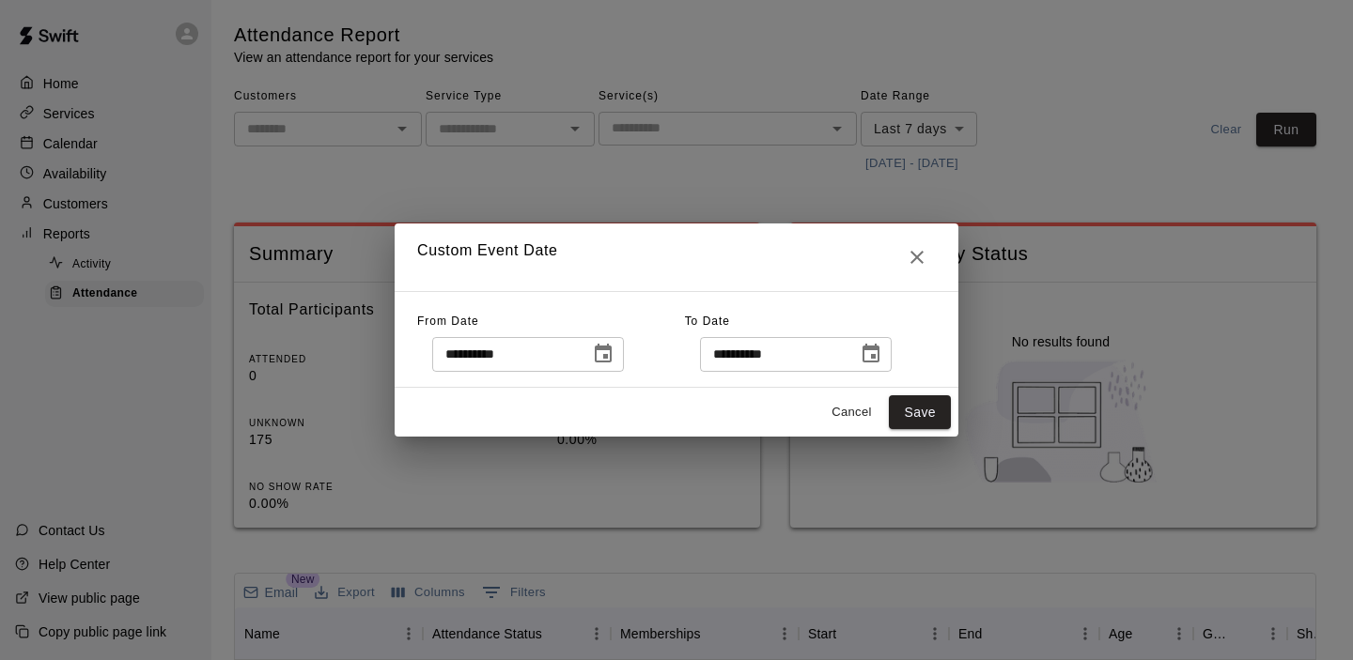
click at [606, 364] on icon "Choose date, selected date is Oct 2, 2025" at bounding box center [603, 354] width 23 height 23
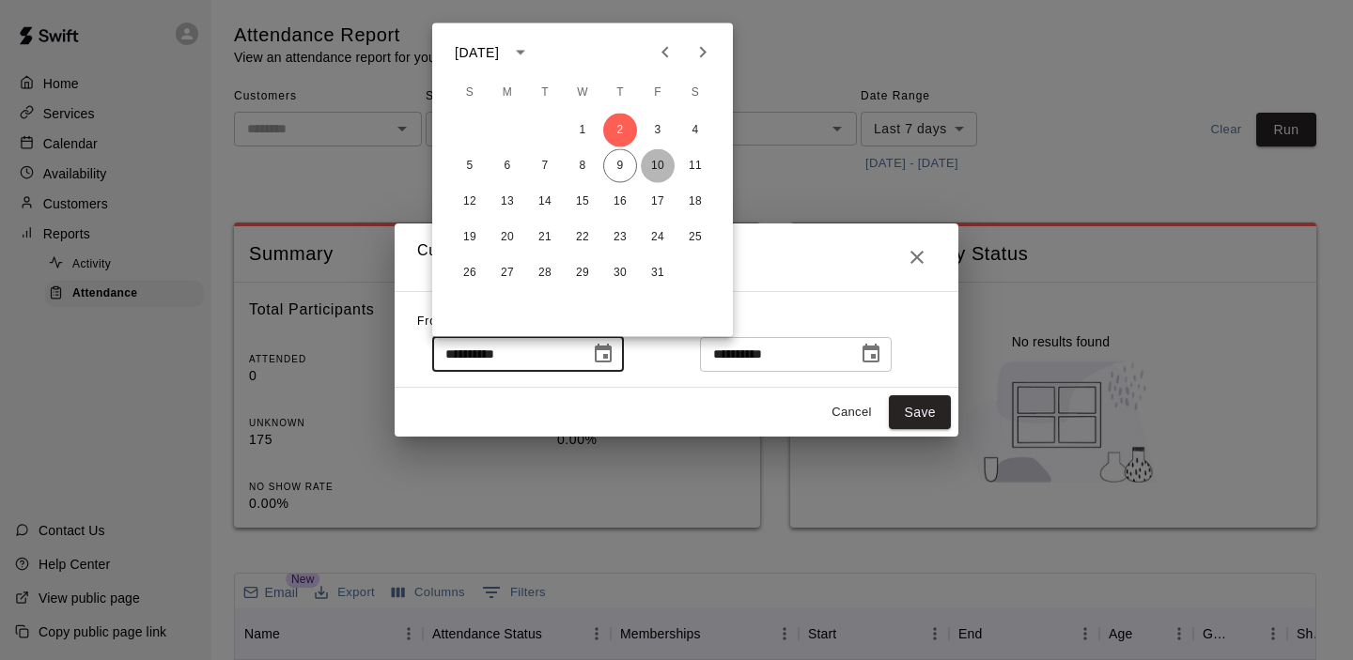
click at [662, 165] on button "10" at bounding box center [658, 166] width 34 height 34
type input "**********"
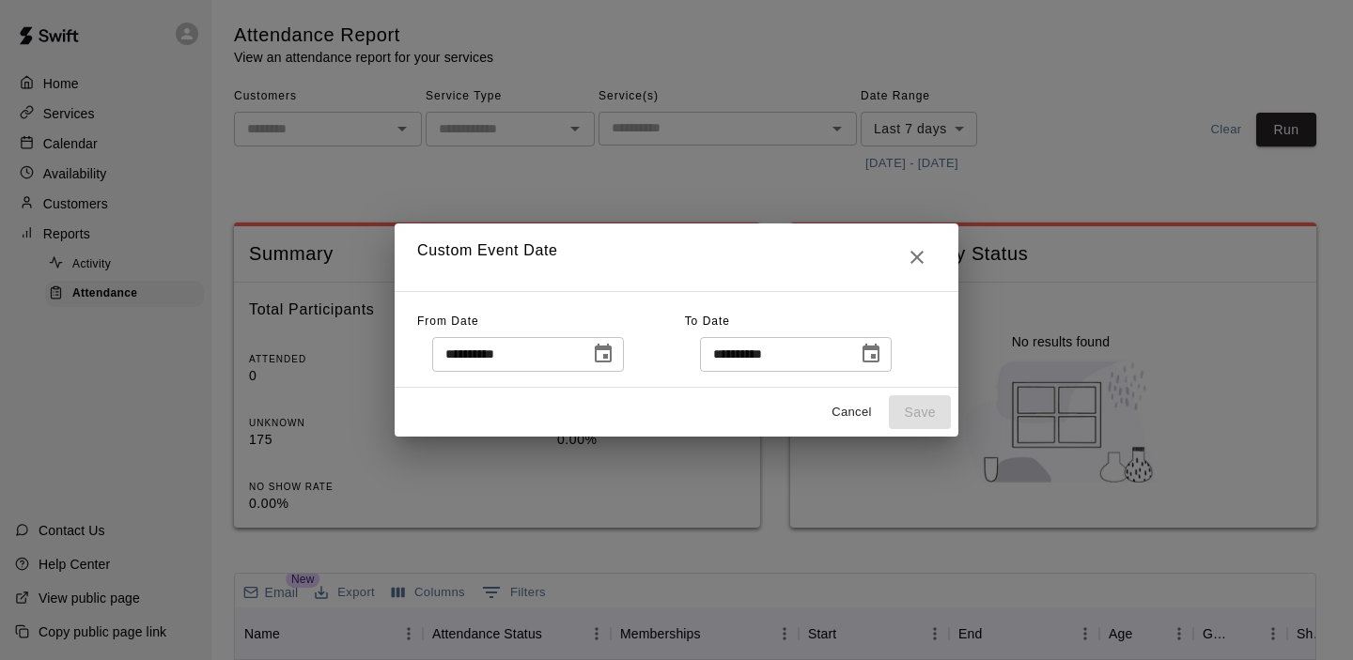
click at [879, 366] on button "Choose date, selected date is Oct 9, 2025" at bounding box center [871, 354] width 38 height 38
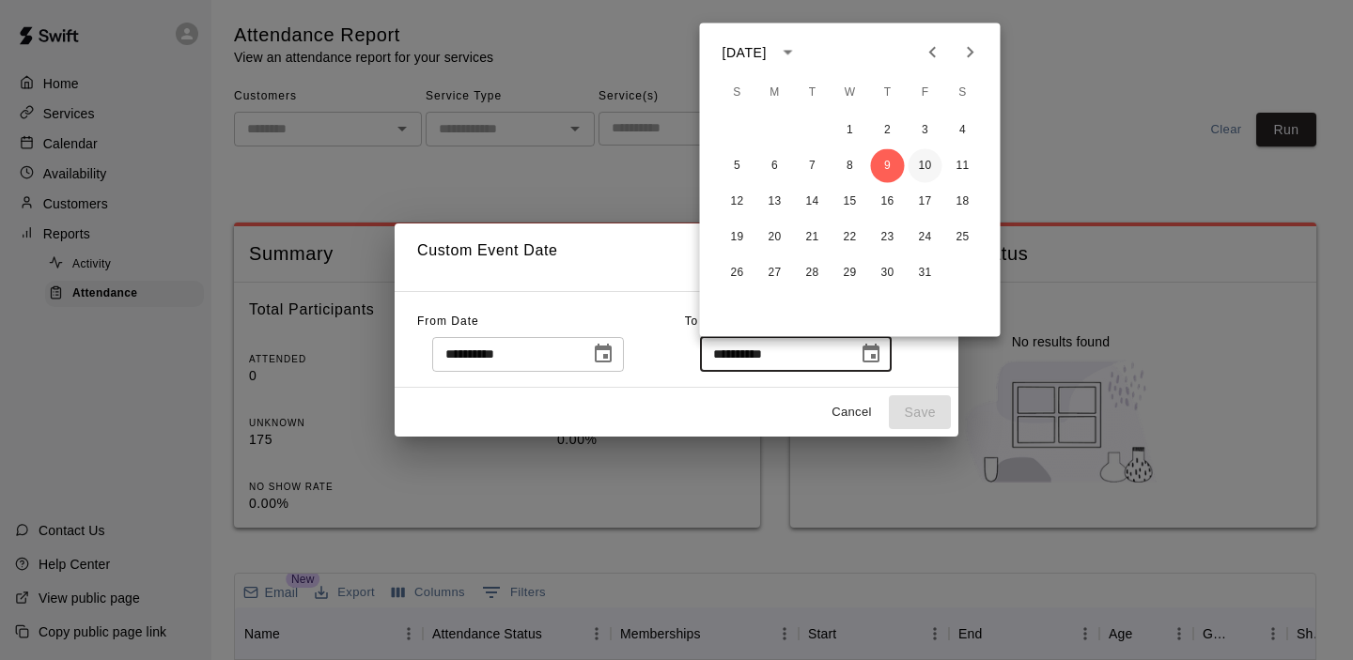
click at [921, 169] on button "10" at bounding box center [925, 166] width 34 height 34
type input "**********"
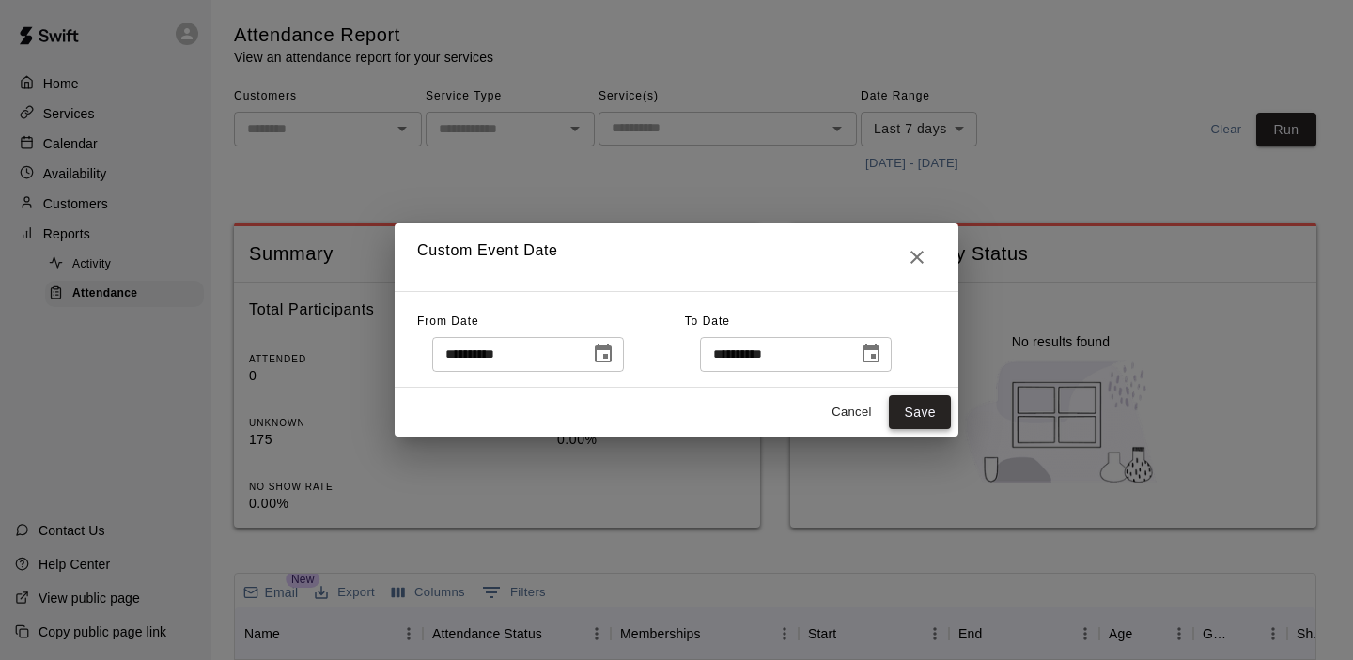
click at [935, 411] on button "Save" at bounding box center [920, 412] width 62 height 35
type input "******"
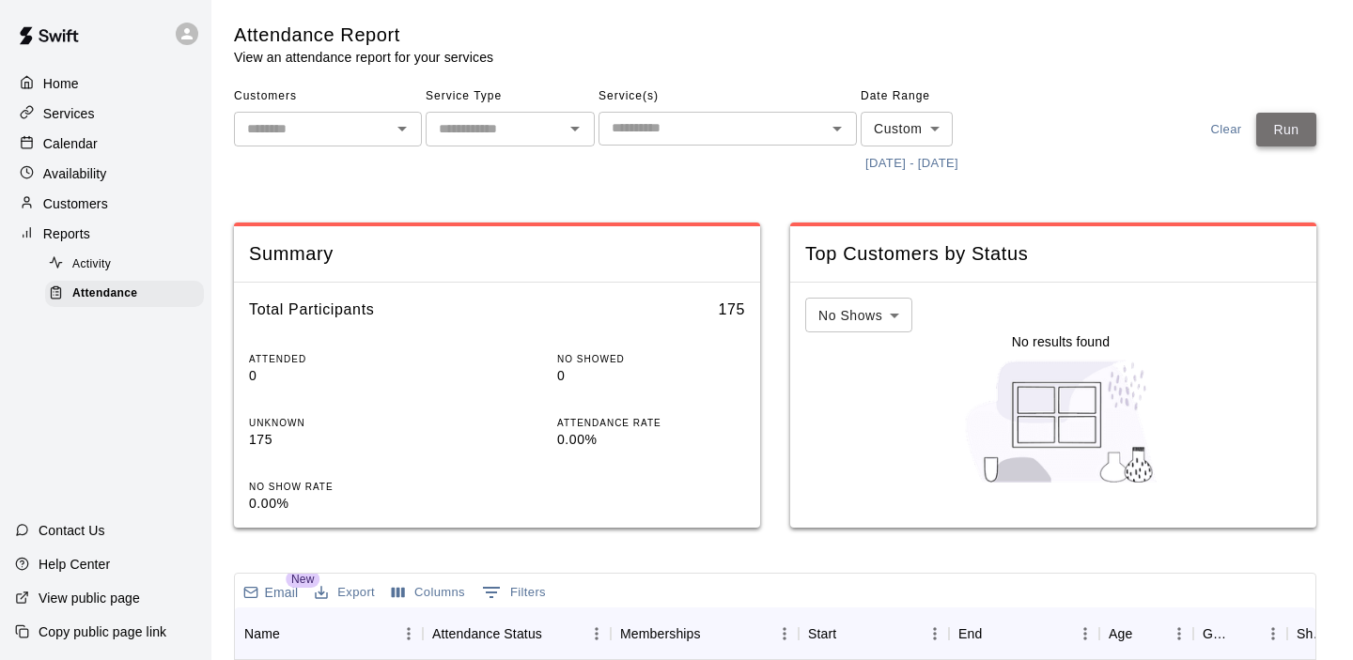
click at [1297, 132] on button "Run" at bounding box center [1286, 130] width 60 height 35
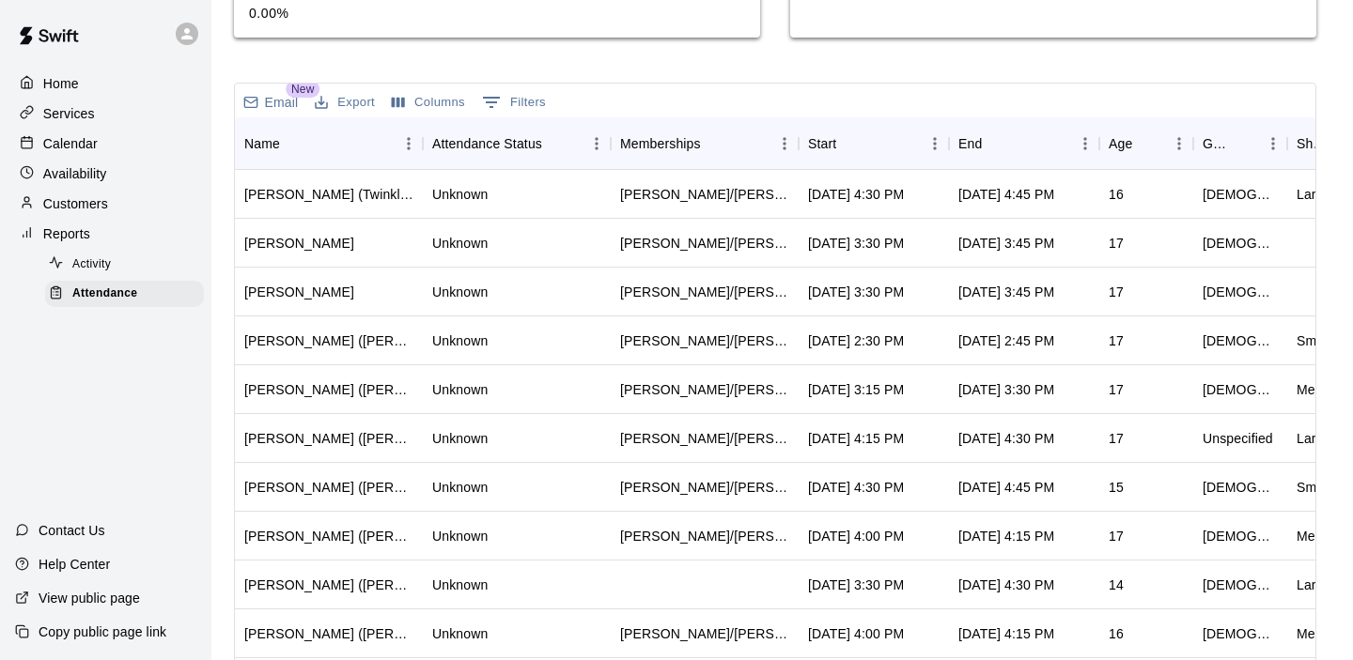
scroll to position [491, 0]
click at [884, 136] on div "Start" at bounding box center [864, 142] width 113 height 53
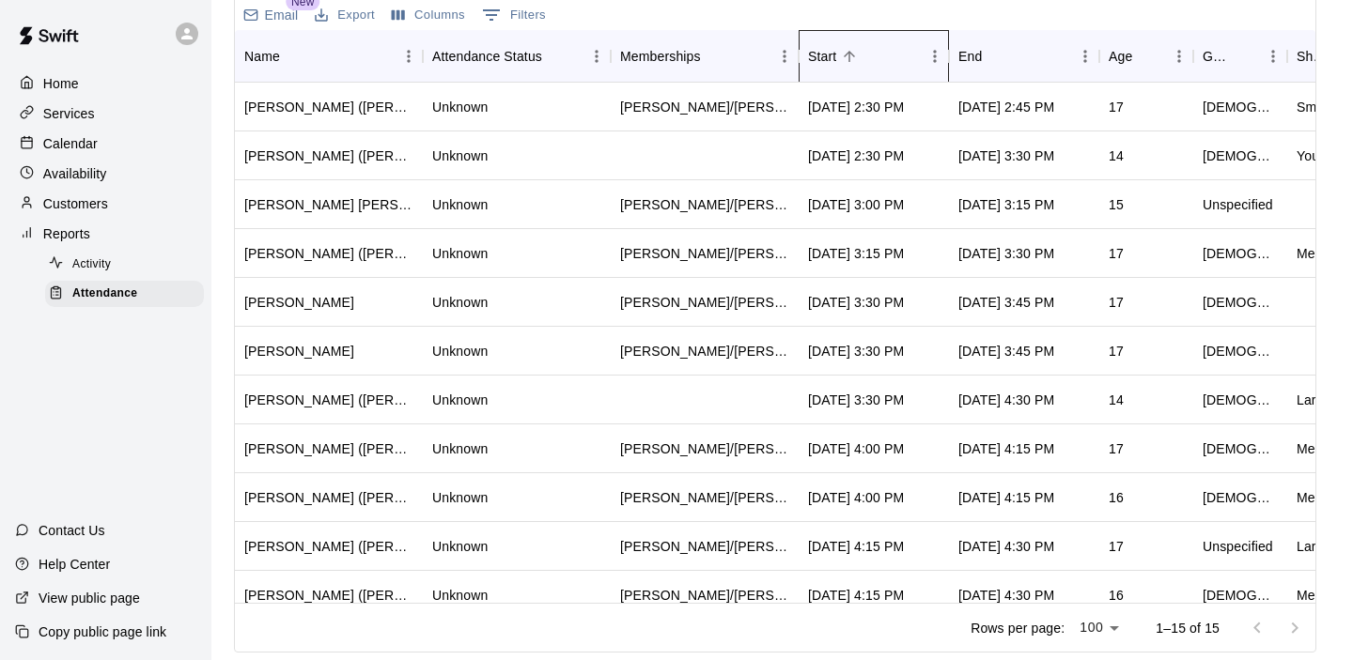
scroll to position [0, 0]
